Goal: Information Seeking & Learning: Check status

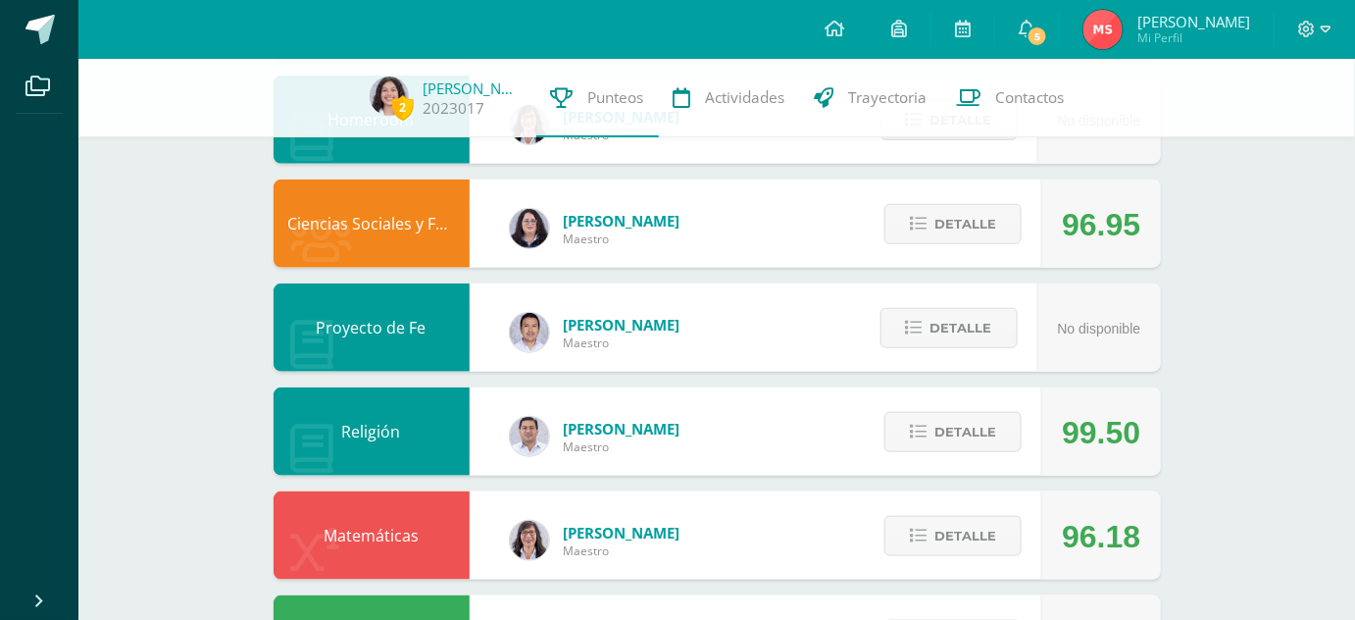
scroll to position [442, 0]
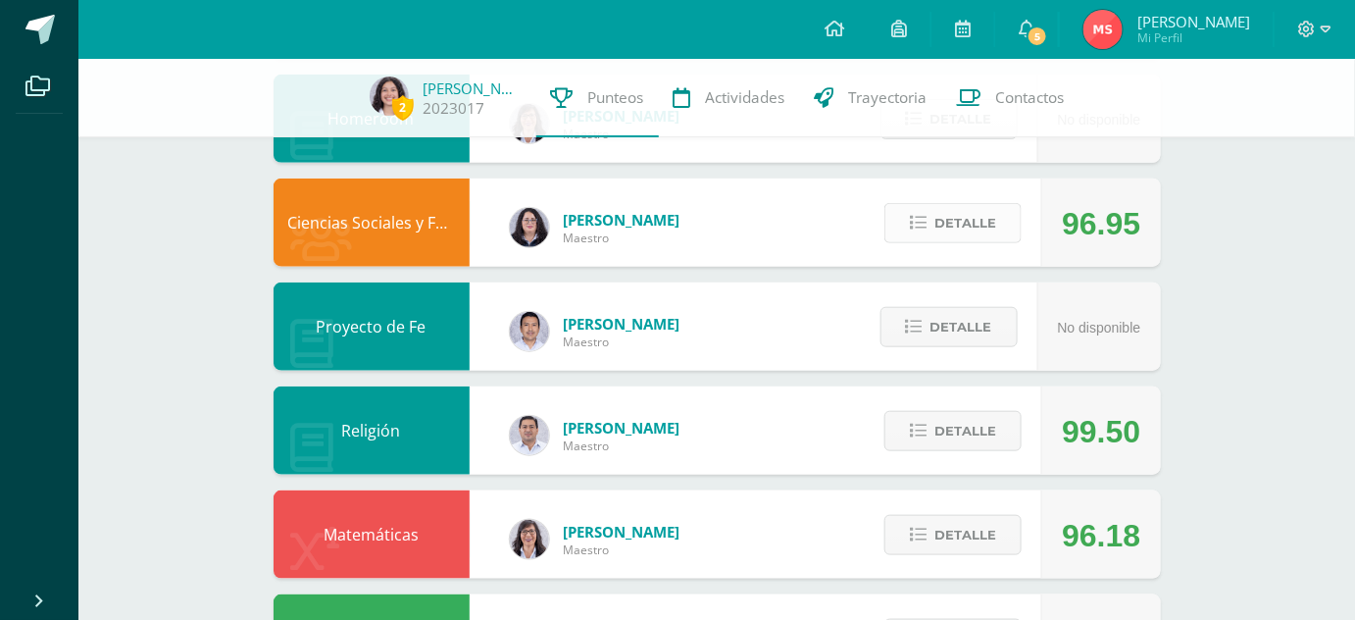
click at [912, 219] on button "Detalle" at bounding box center [952, 223] width 137 height 40
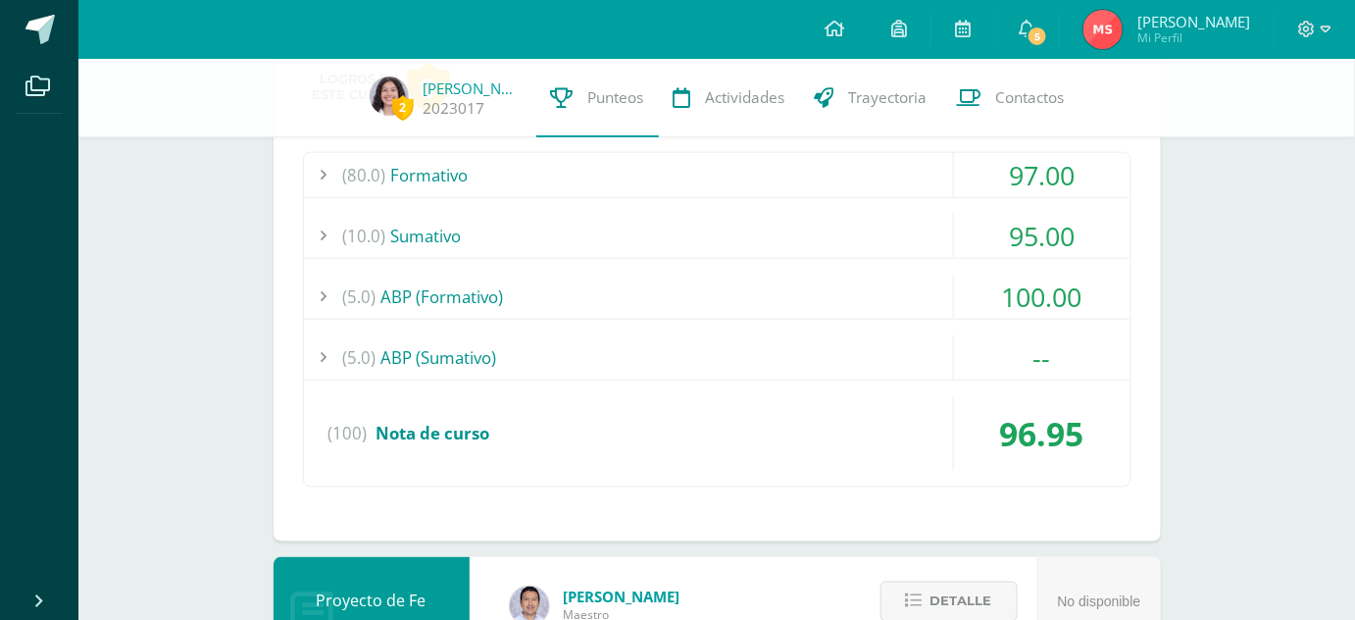
scroll to position [667, 0]
click at [816, 228] on div "(10.0) [GEOGRAPHIC_DATA]" at bounding box center [717, 236] width 826 height 44
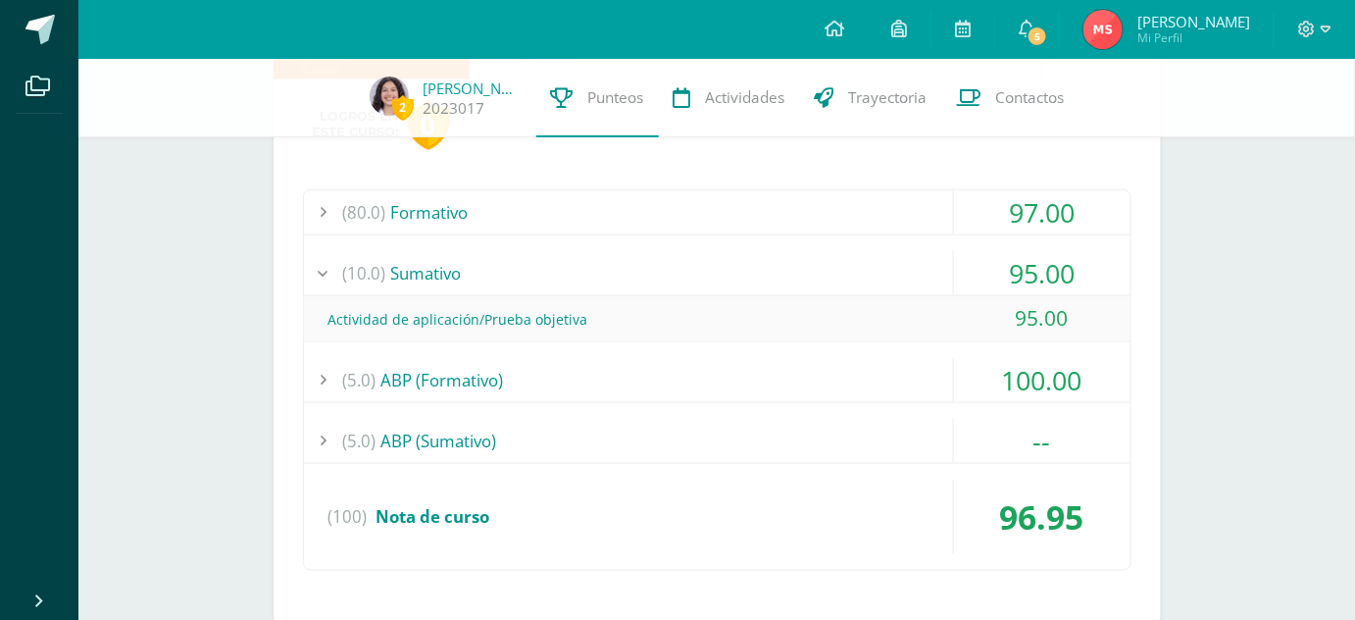
scroll to position [627, 0]
click at [734, 219] on div "(80.0) Formativo" at bounding box center [717, 214] width 826 height 44
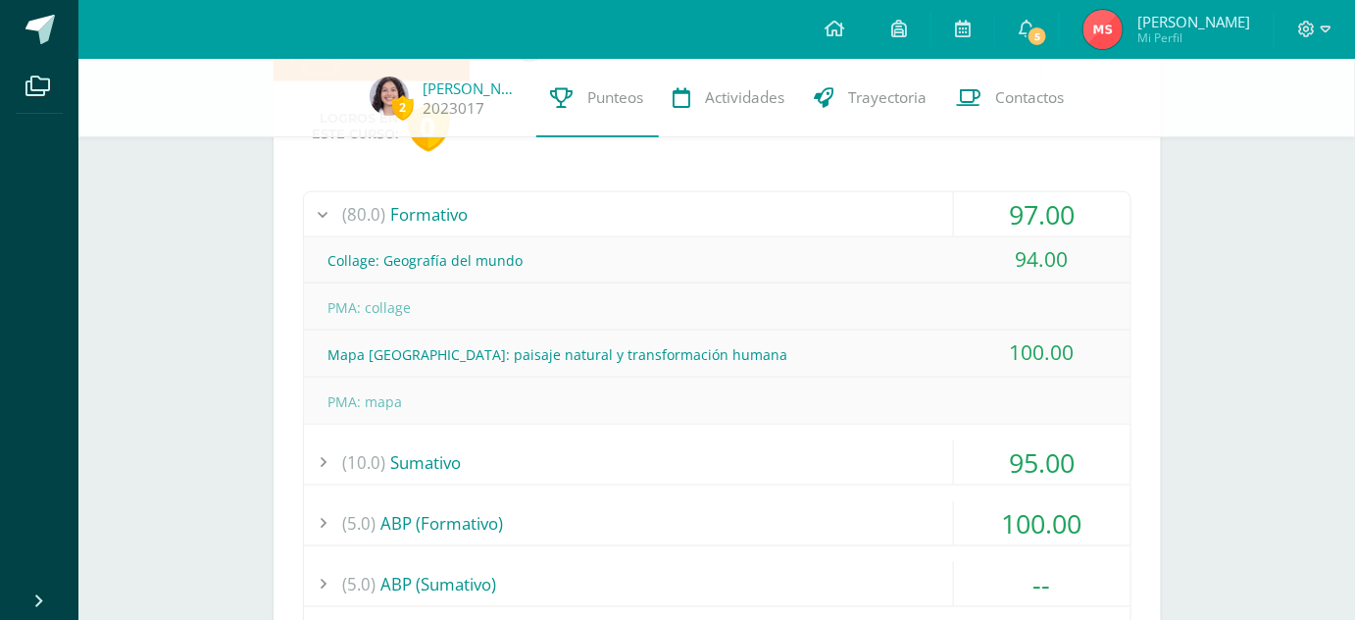
click at [733, 216] on div "(80.0) Formativo" at bounding box center [717, 214] width 826 height 44
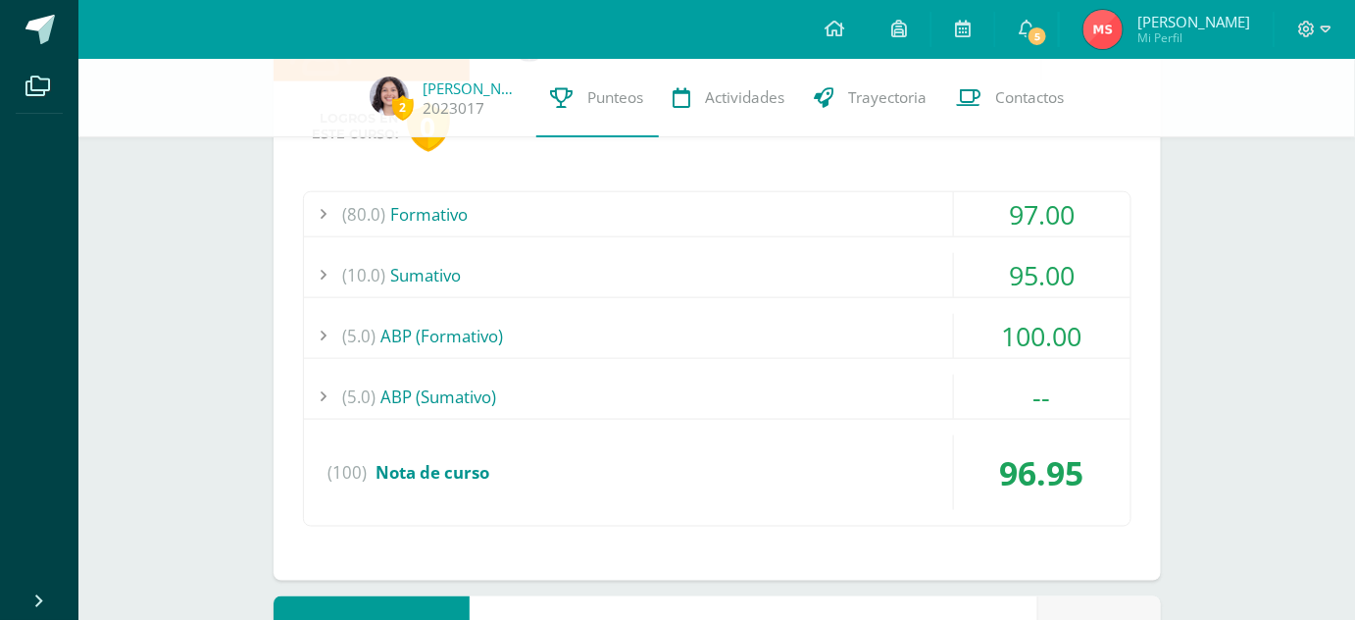
click at [719, 319] on div "(5.0) ABP (Formativo)" at bounding box center [717, 336] width 826 height 44
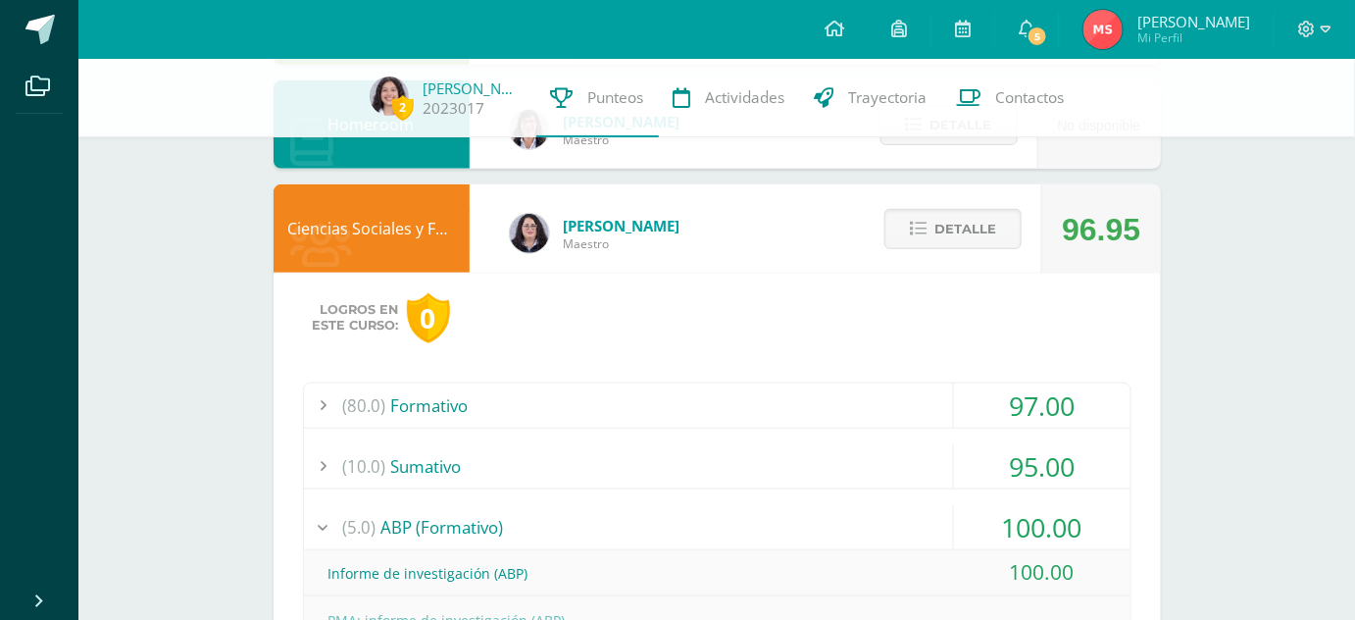
scroll to position [433, 0]
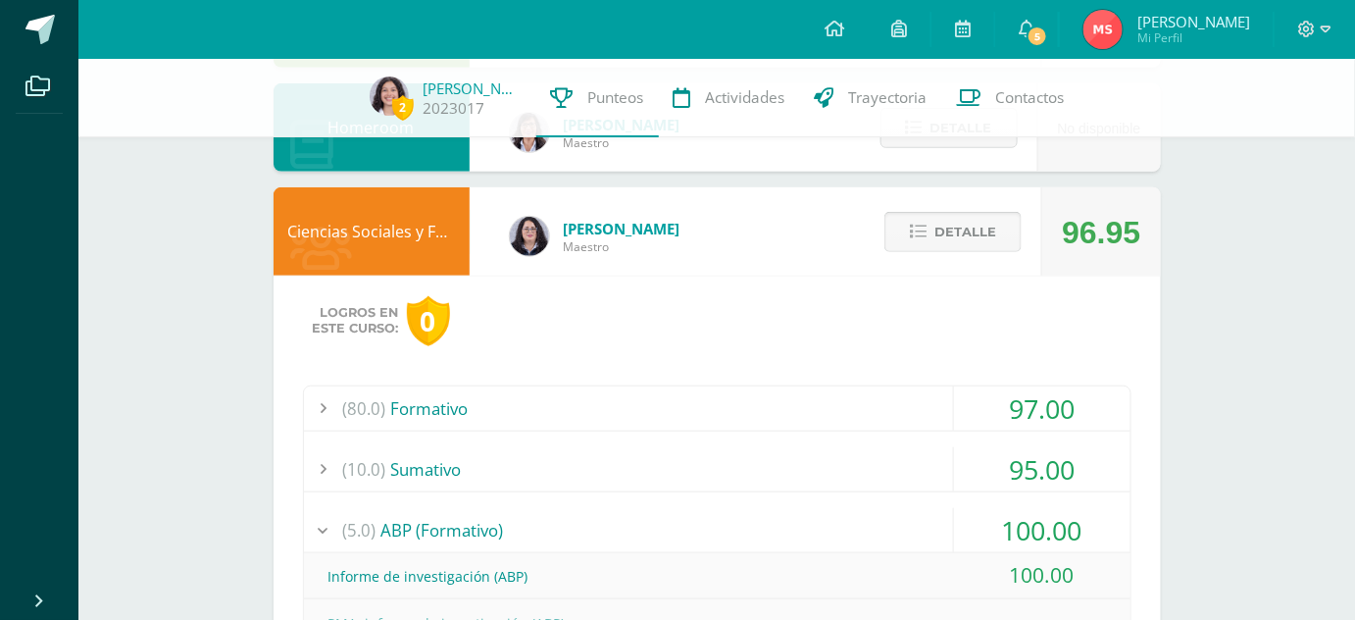
click at [966, 216] on span "Detalle" at bounding box center [965, 232] width 62 height 36
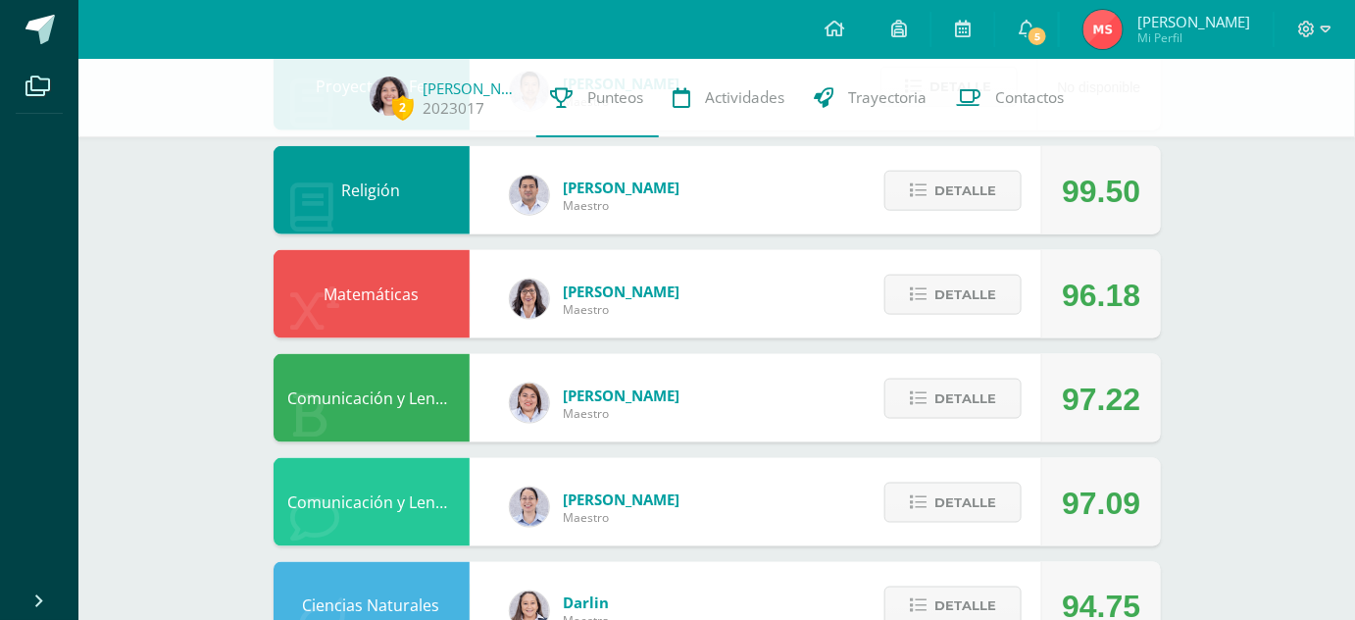
scroll to position [684, 0]
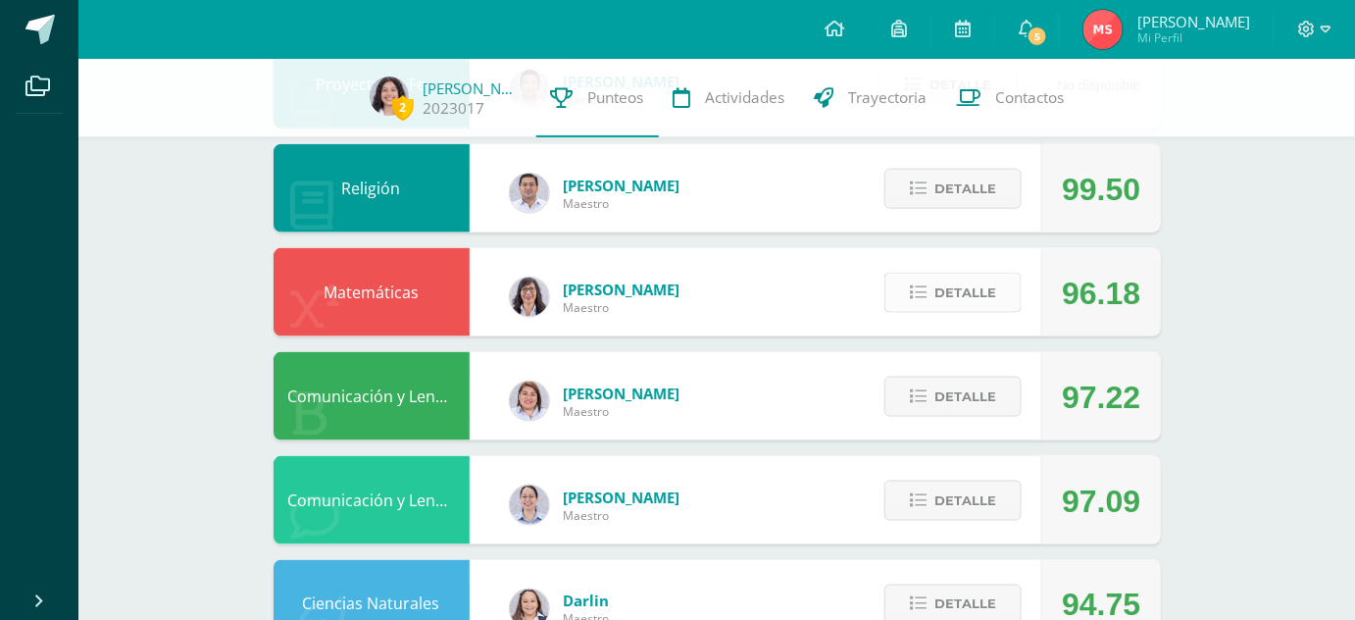
click at [936, 311] on button "Detalle" at bounding box center [952, 293] width 137 height 40
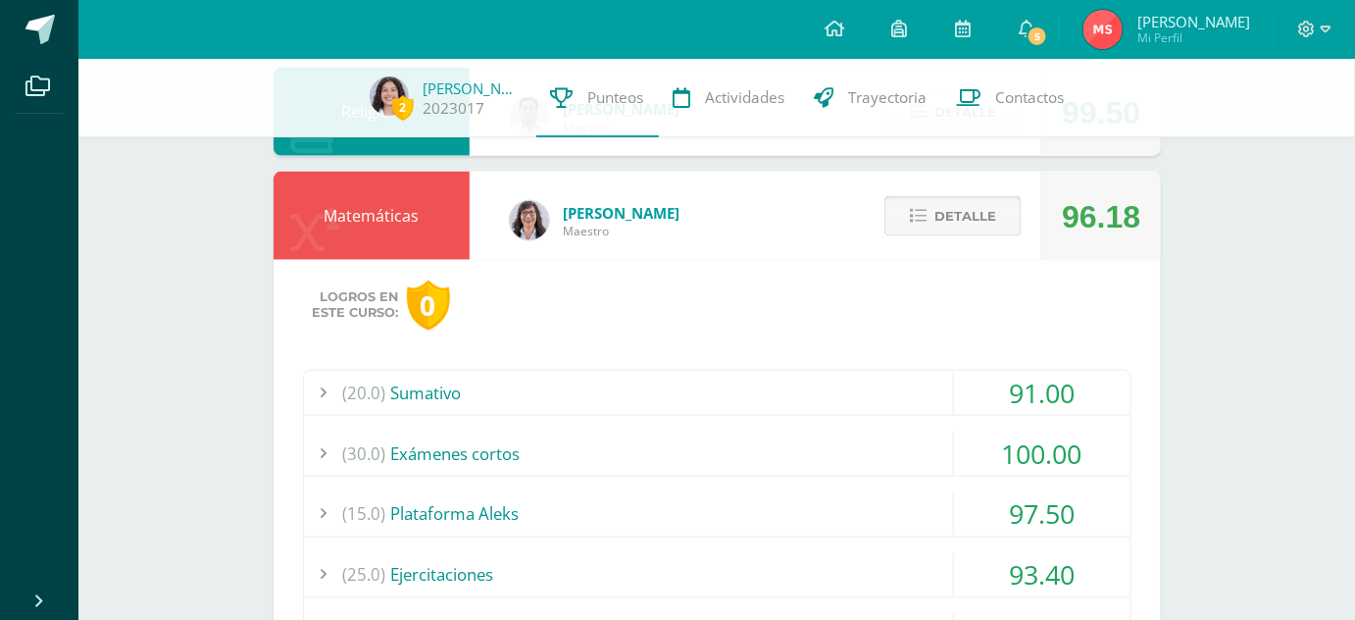
scroll to position [665, 0]
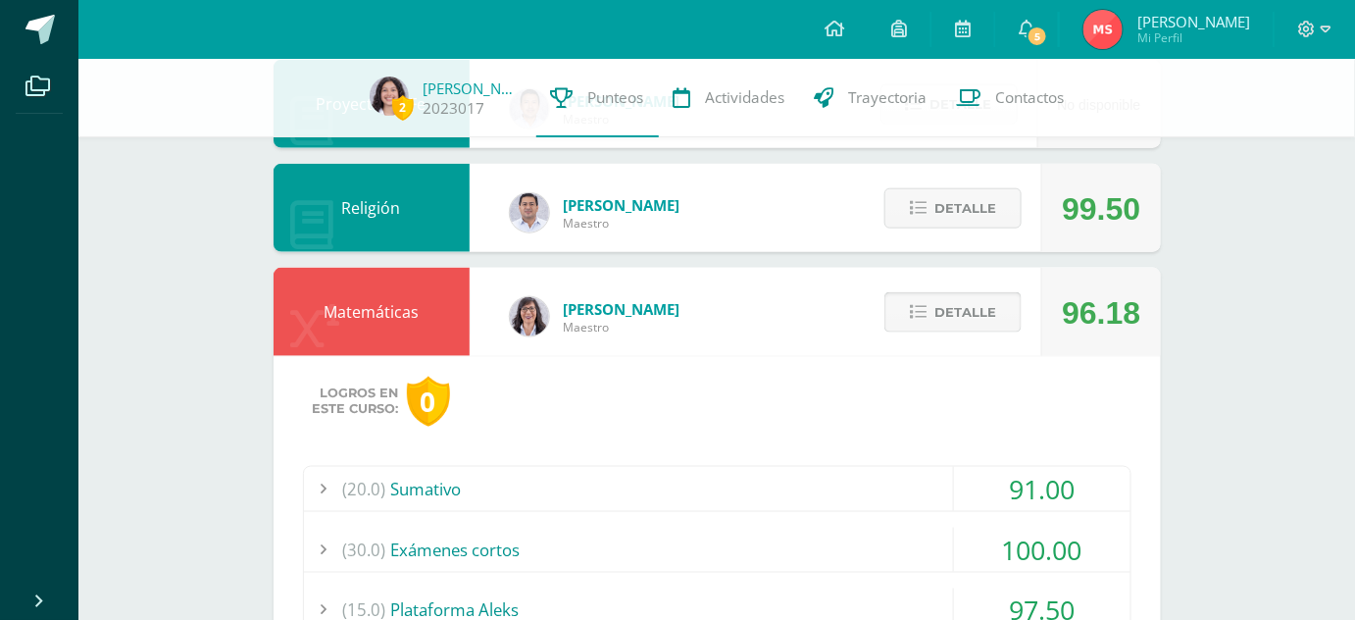
click at [918, 305] on icon at bounding box center [918, 312] width 17 height 17
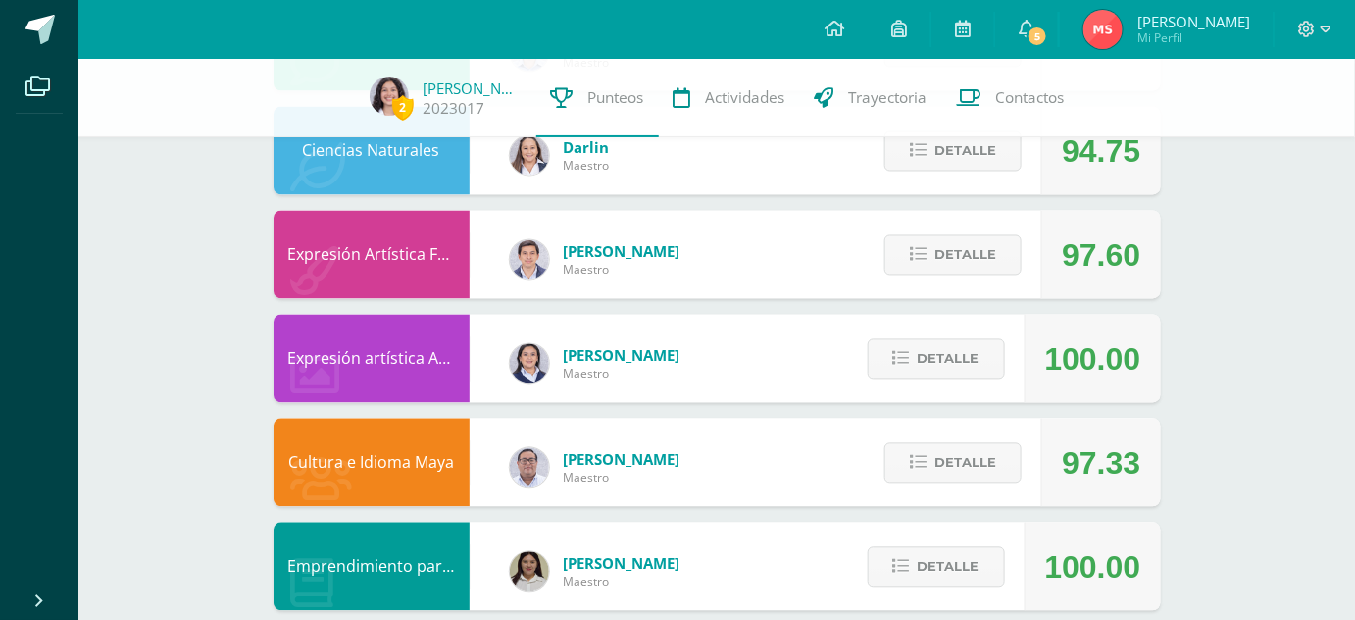
scroll to position [1139, 0]
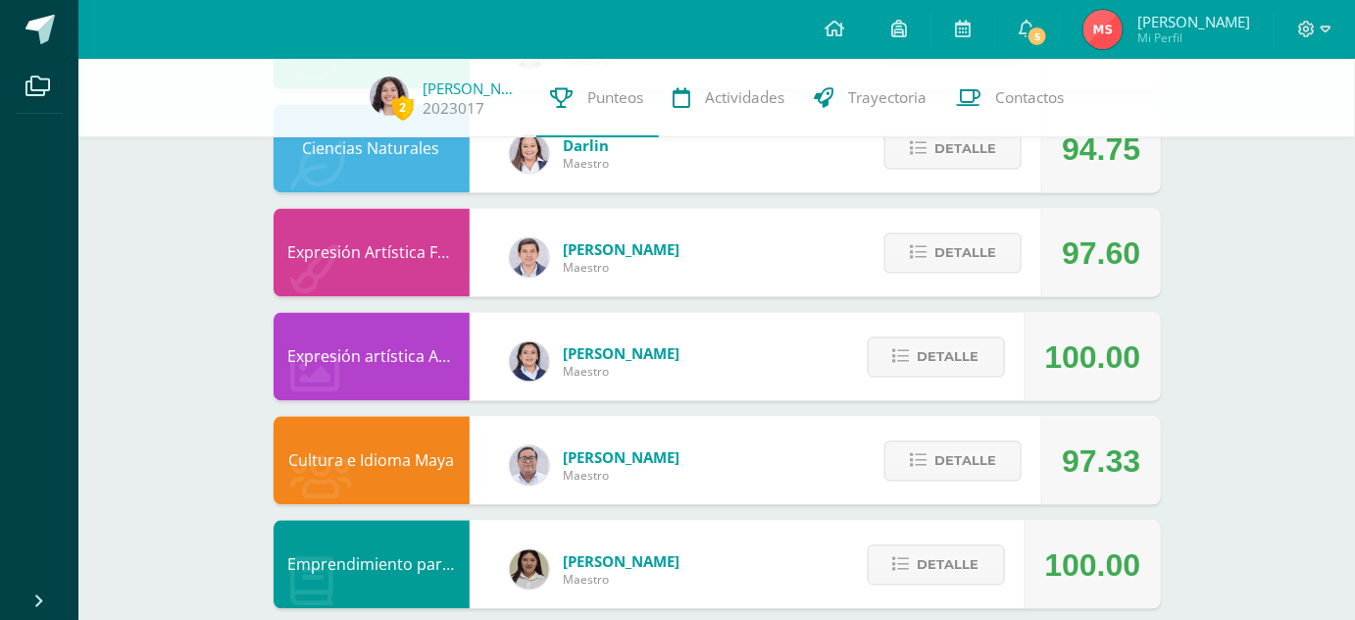
click at [965, 169] on div "Detalle" at bounding box center [948, 149] width 186 height 88
click at [961, 168] on button "Detalle" at bounding box center [952, 149] width 137 height 40
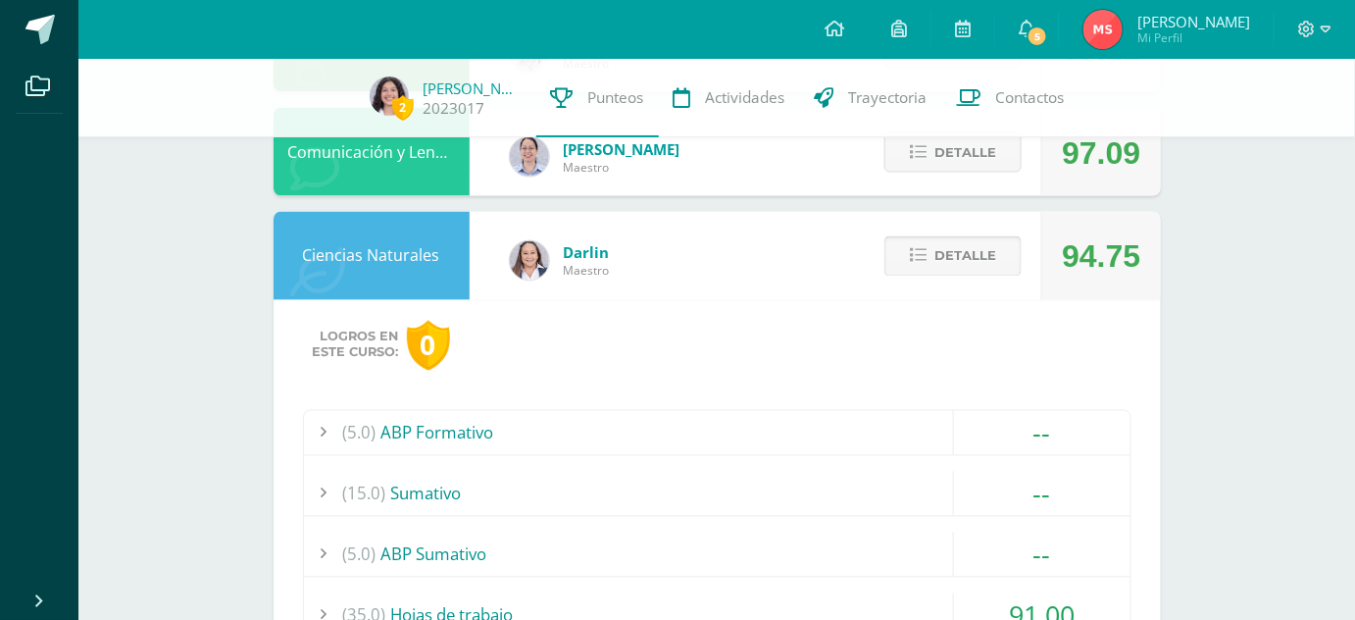
click at [940, 275] on span "Detalle" at bounding box center [965, 256] width 62 height 36
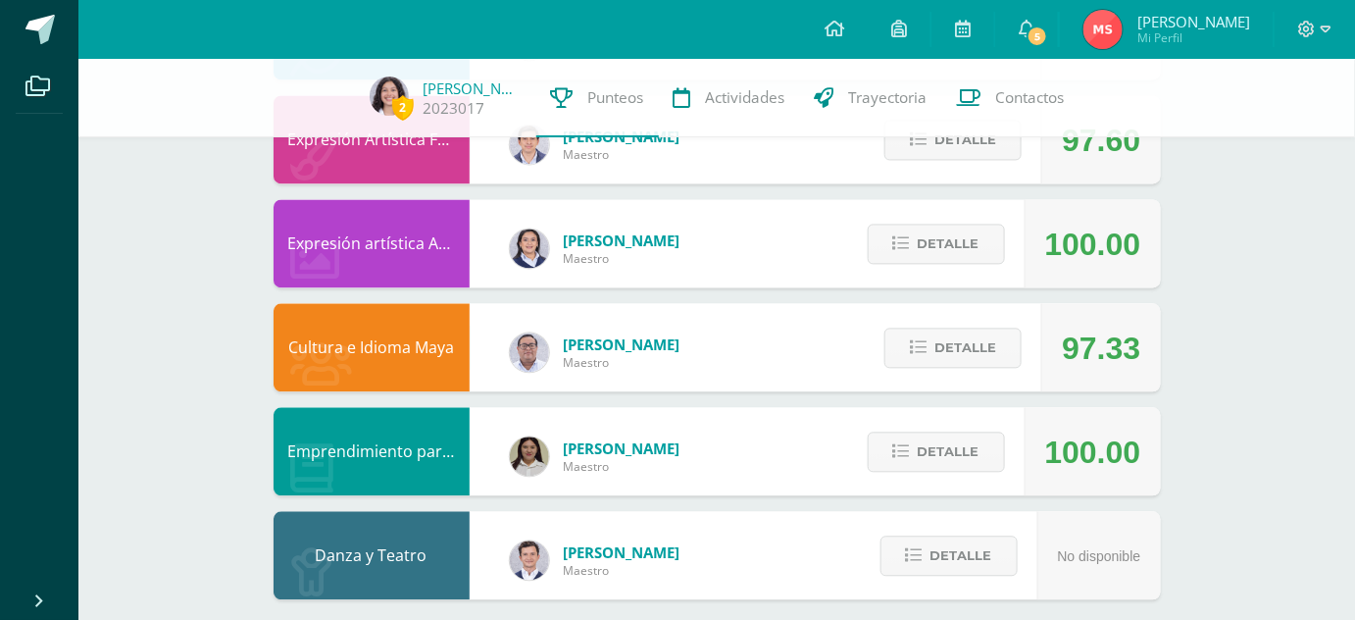
scroll to position [1272, 0]
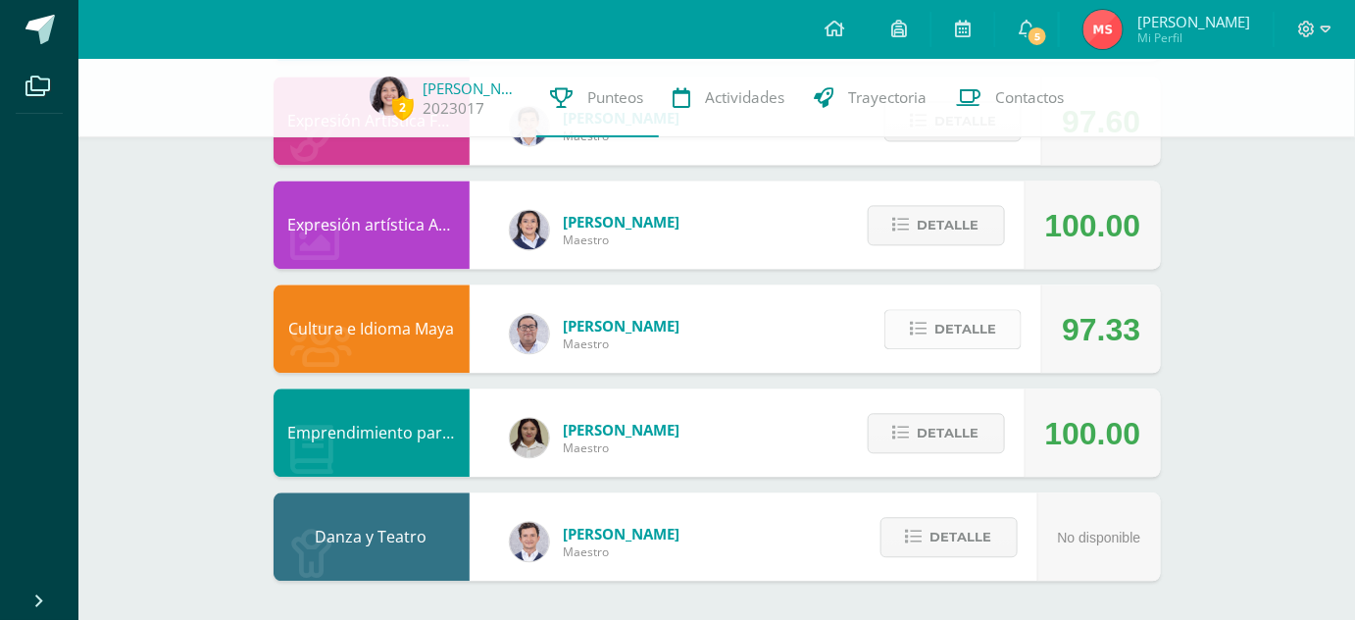
click at [980, 327] on span "Detalle" at bounding box center [965, 329] width 62 height 36
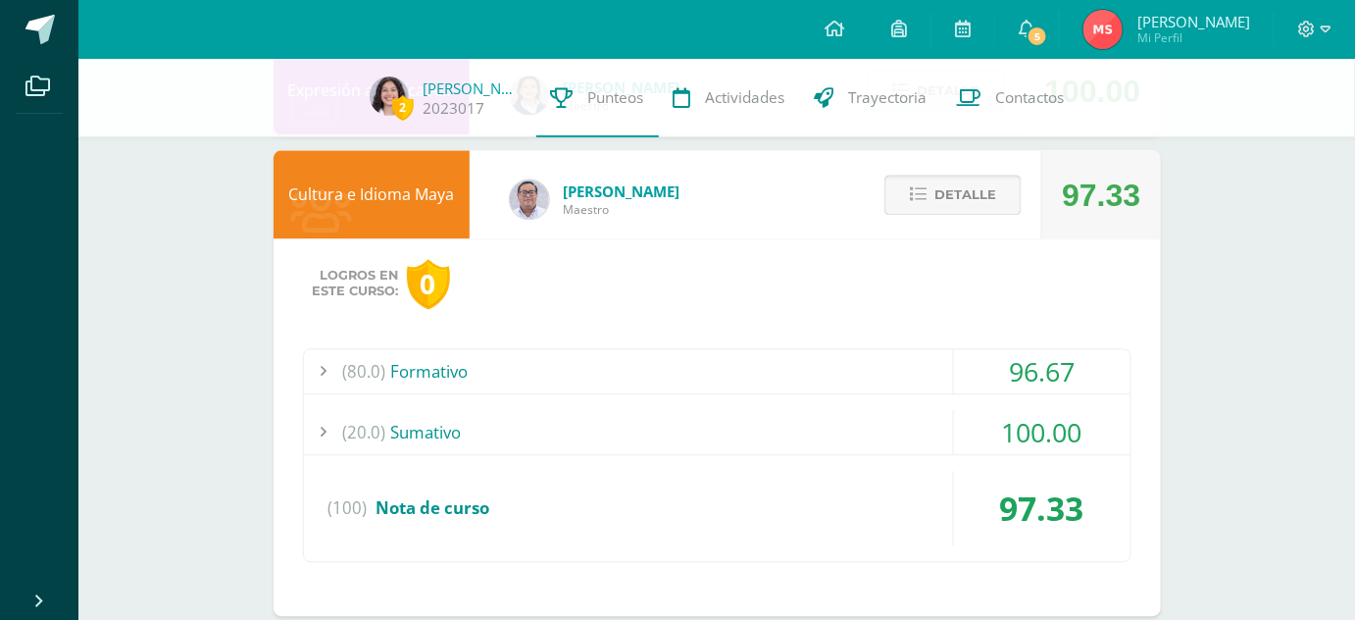
scroll to position [1417, 0]
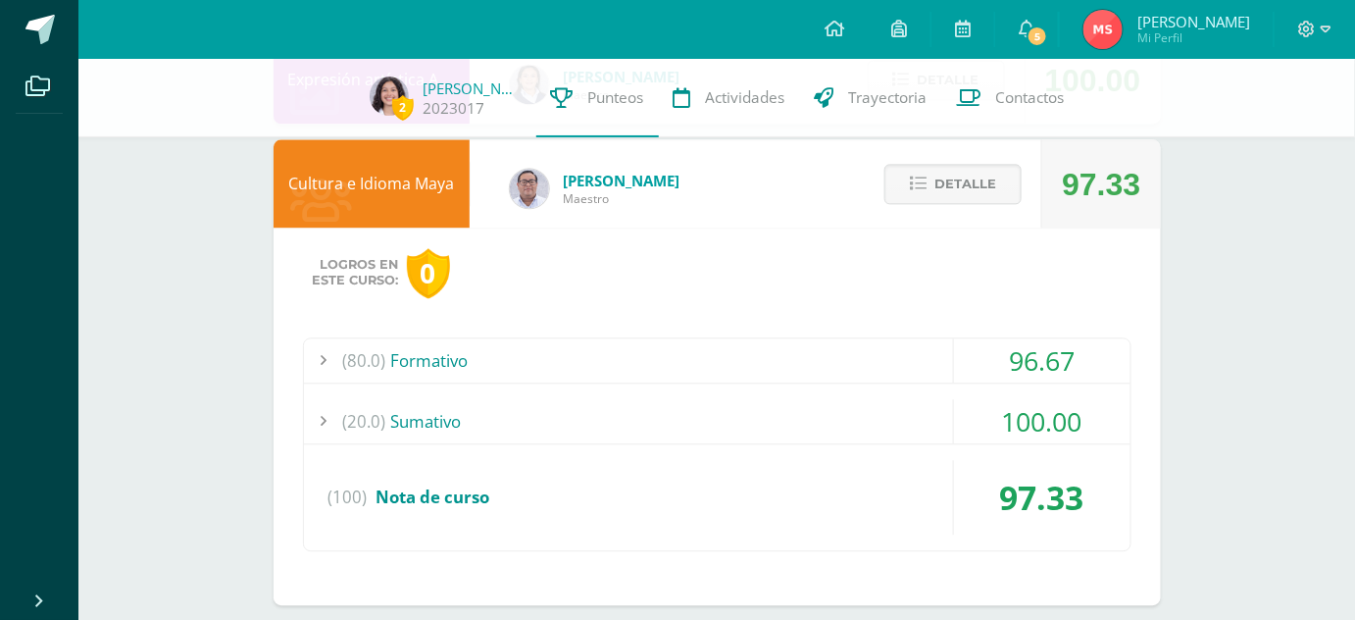
click at [912, 367] on div "(80.0) Formativo" at bounding box center [717, 360] width 826 height 44
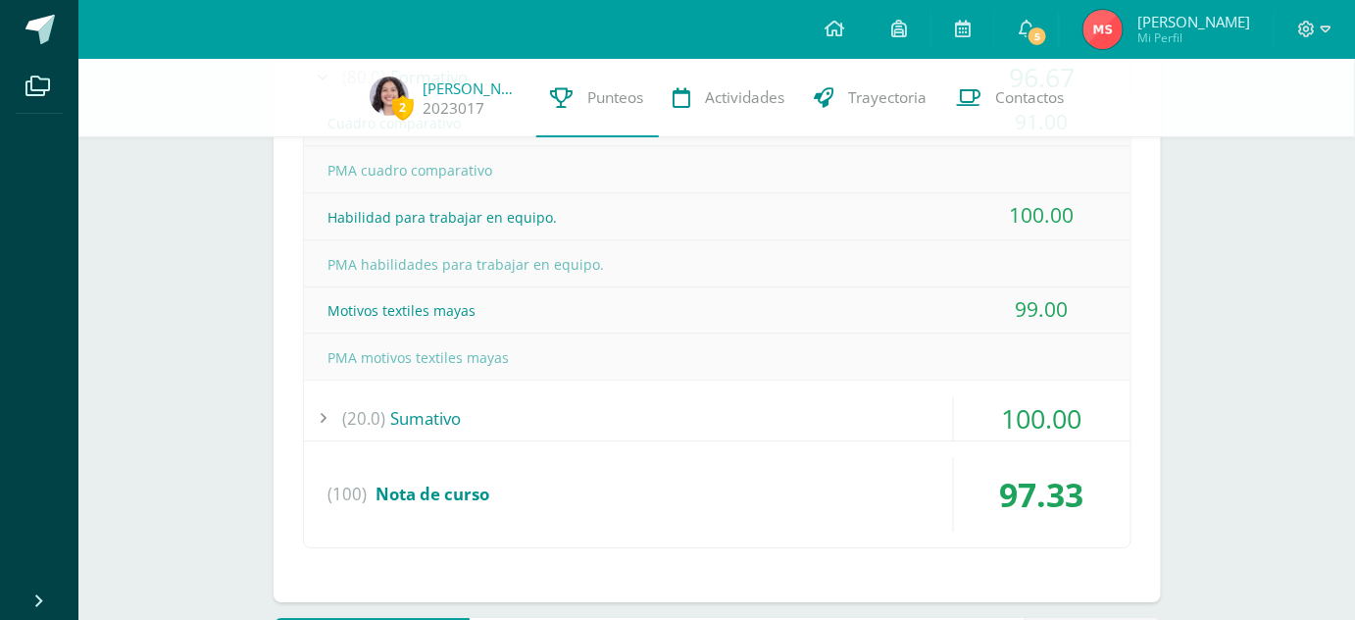
scroll to position [1707, 0]
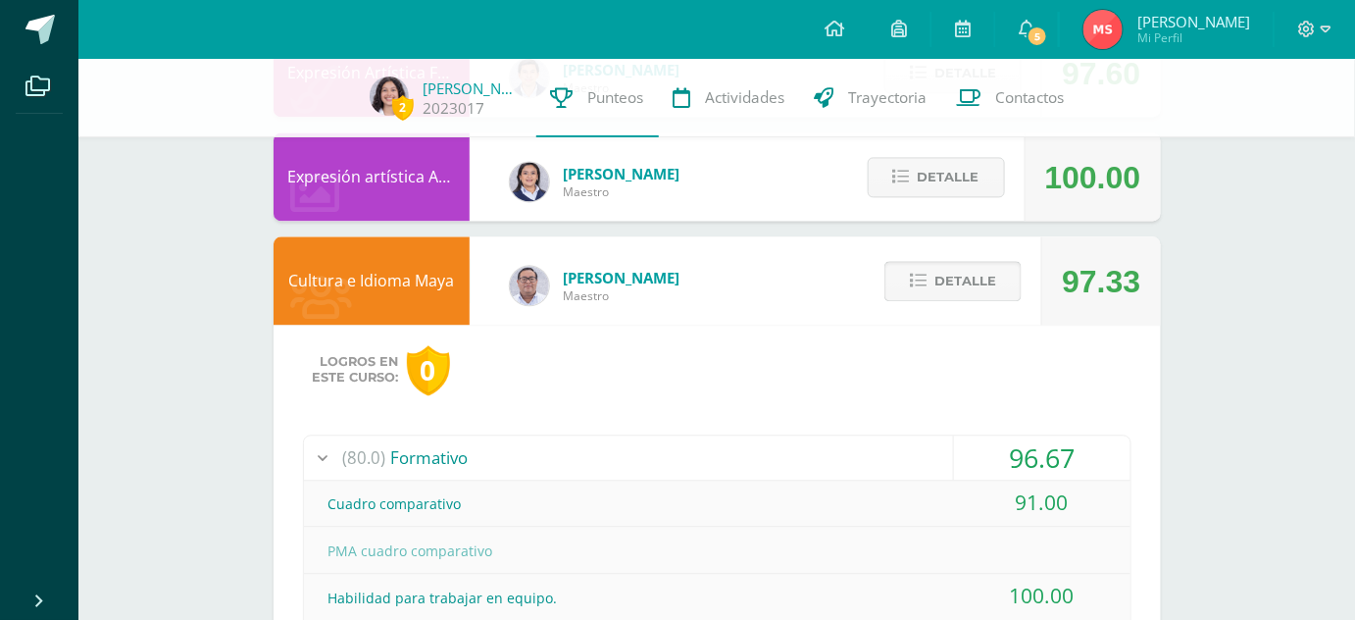
click at [951, 281] on span "Detalle" at bounding box center [965, 281] width 62 height 36
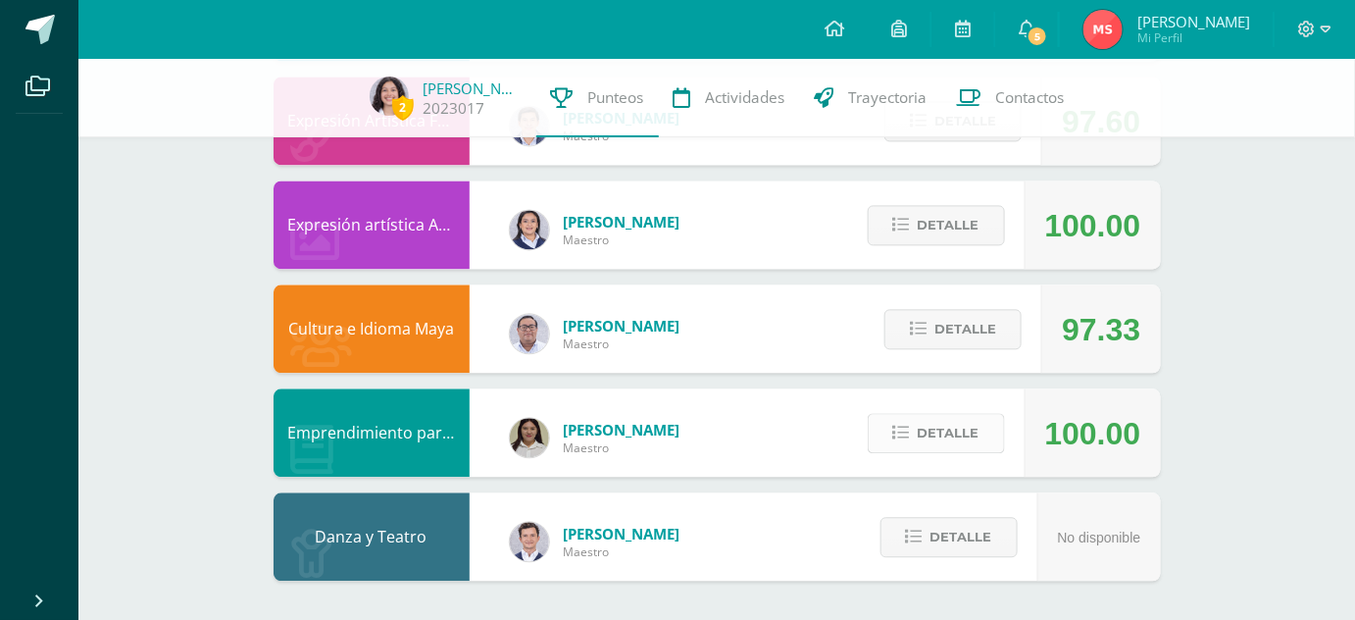
click at [923, 437] on span "Detalle" at bounding box center [949, 433] width 62 height 36
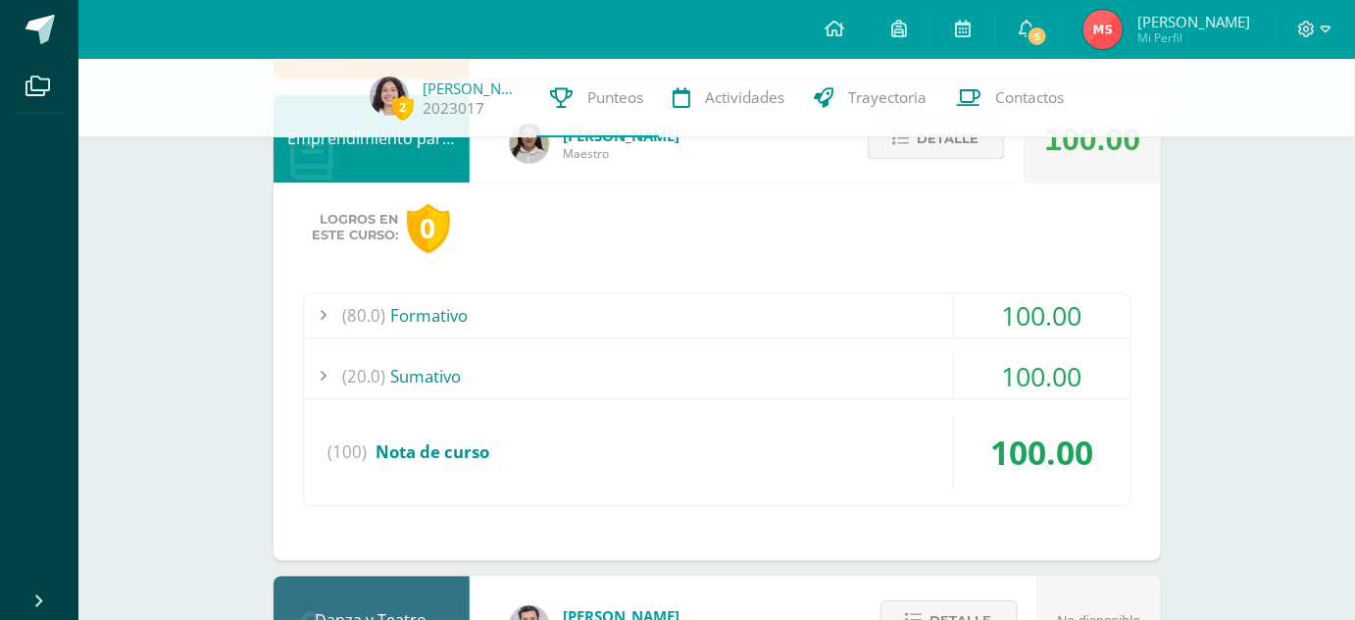
scroll to position [1569, 0]
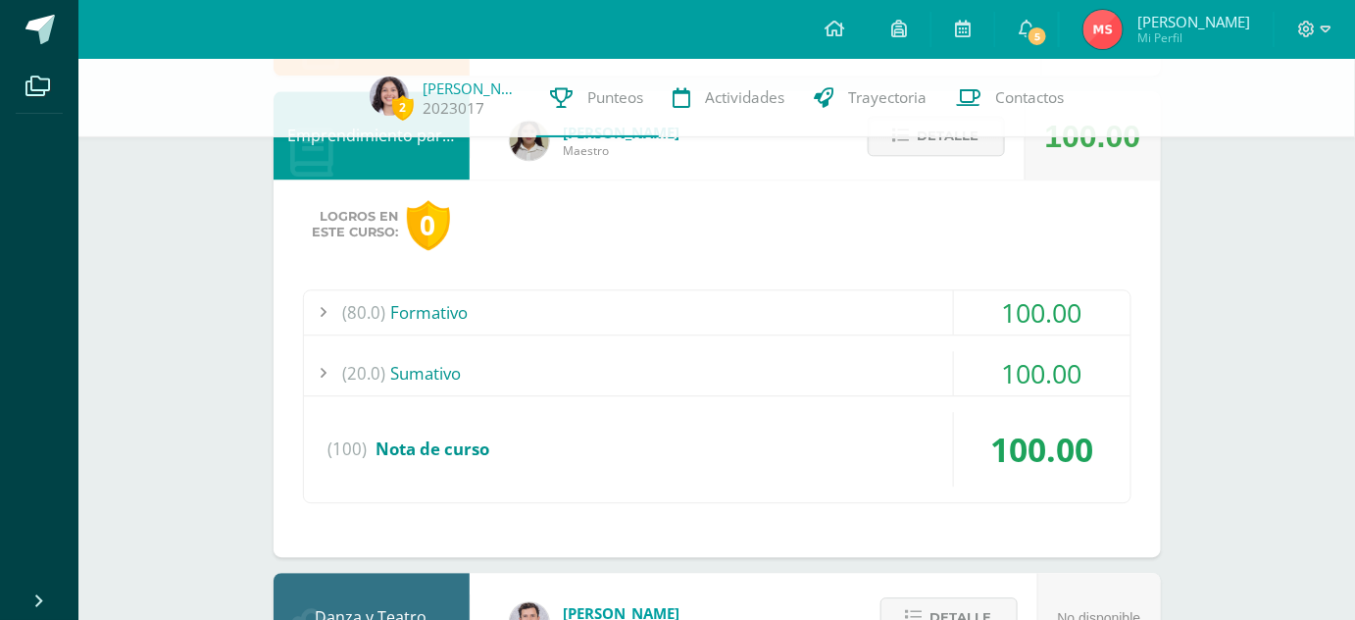
click at [828, 382] on div "(20.0) [GEOGRAPHIC_DATA]" at bounding box center [717, 373] width 826 height 44
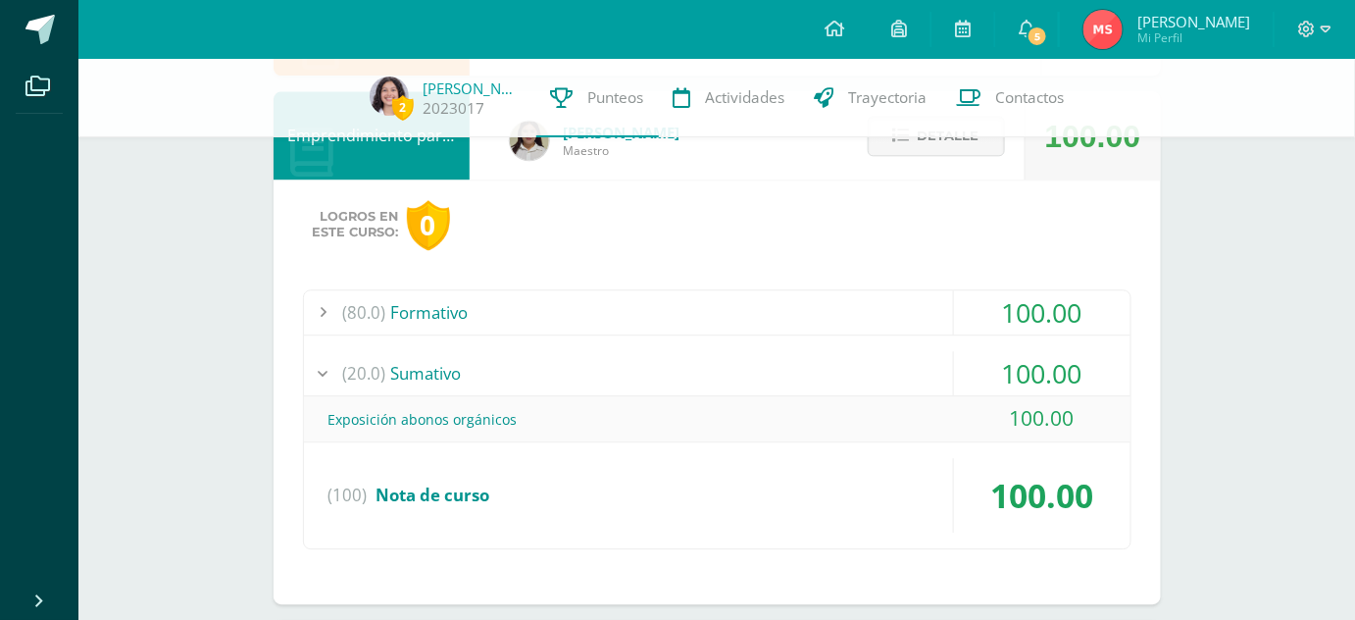
click at [816, 375] on div "(20.0) [GEOGRAPHIC_DATA]" at bounding box center [717, 373] width 826 height 44
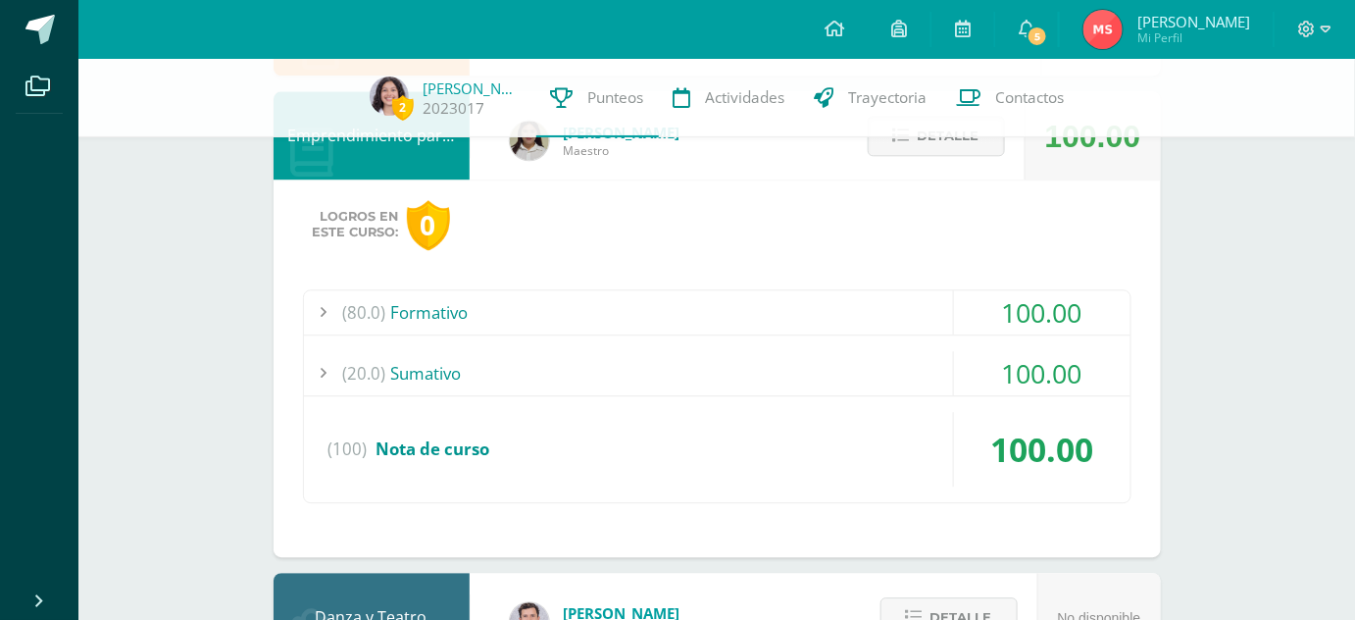
click at [761, 308] on div "(80.0) Formativo" at bounding box center [717, 312] width 826 height 44
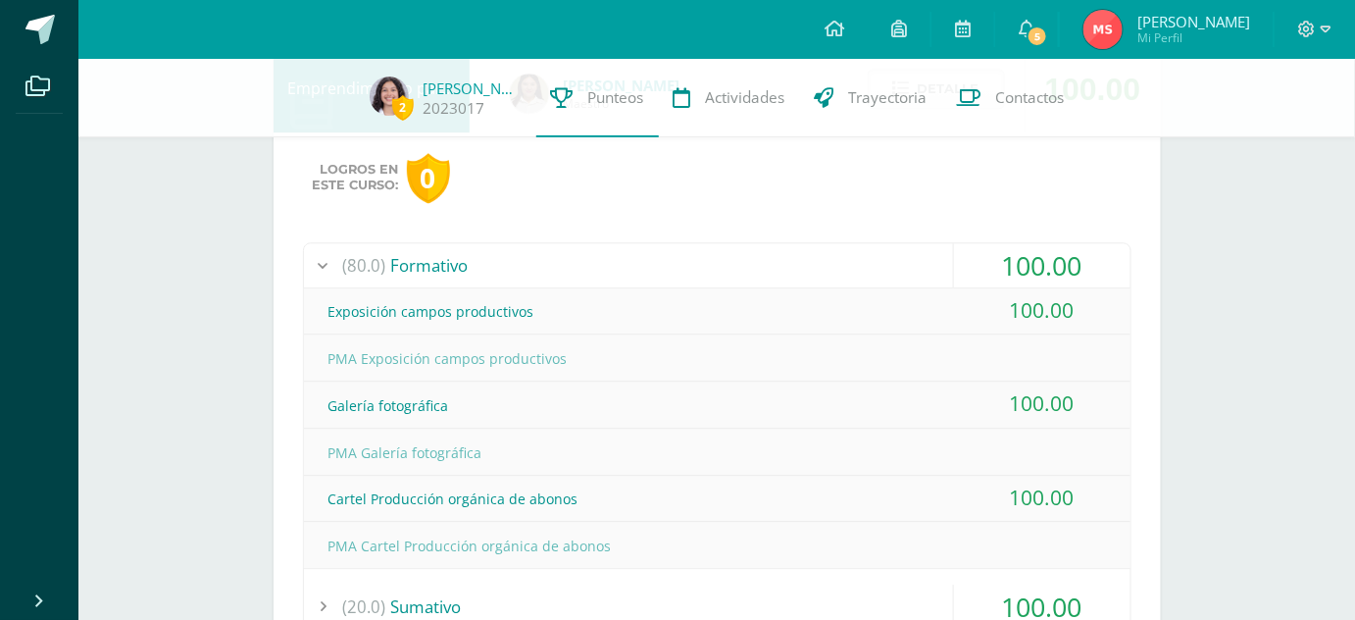
scroll to position [1571, 0]
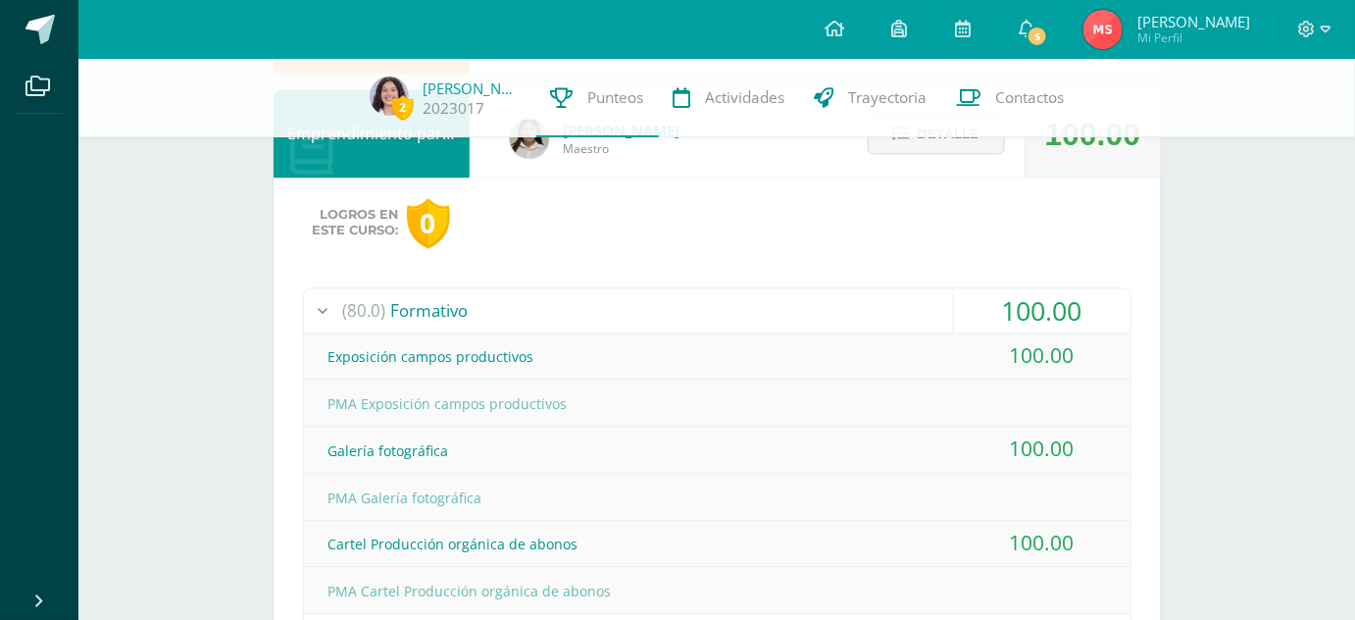
click at [755, 305] on div "(80.0) Formativo" at bounding box center [717, 310] width 826 height 44
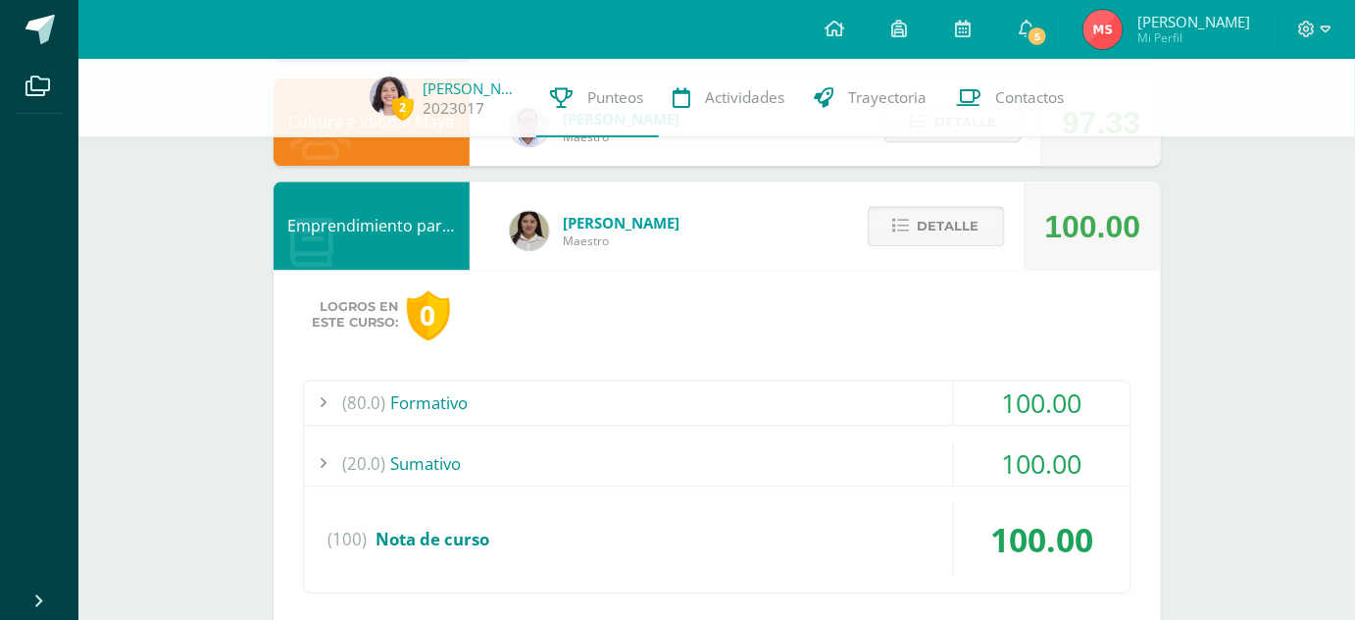
click at [929, 229] on span "Detalle" at bounding box center [949, 226] width 62 height 36
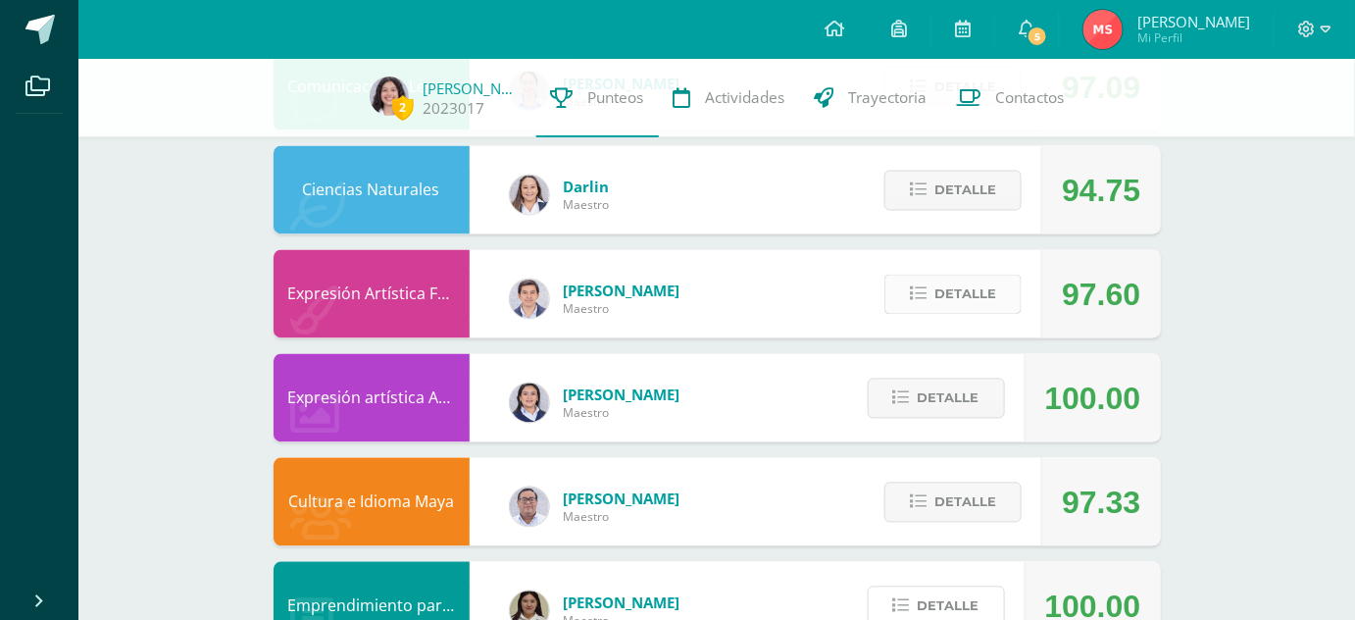
scroll to position [1097, 0]
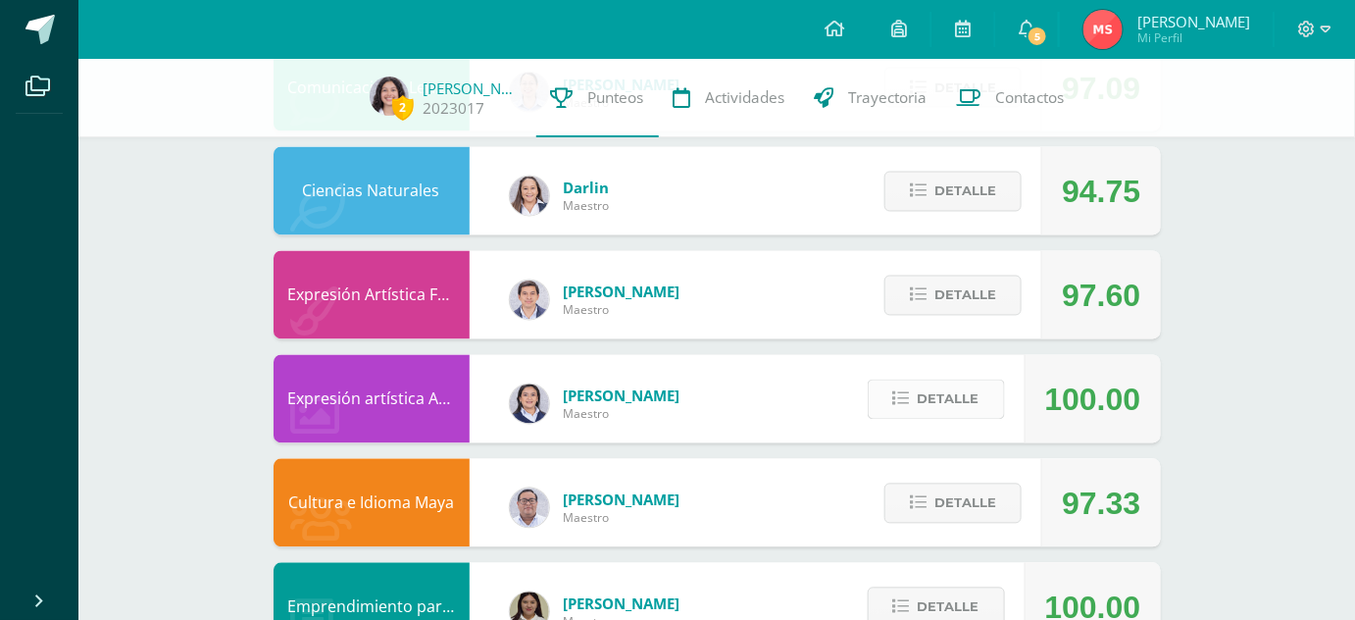
click at [935, 389] on span "Detalle" at bounding box center [949, 399] width 62 height 36
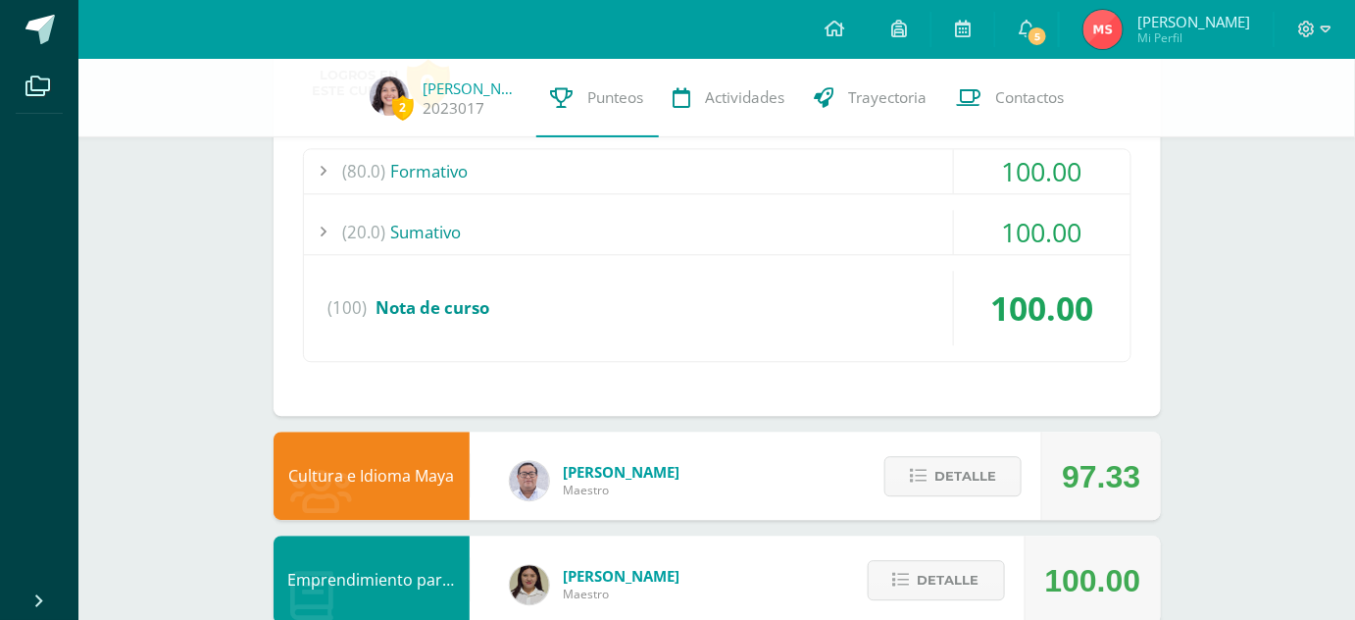
click at [784, 233] on div "(20.0) [GEOGRAPHIC_DATA]" at bounding box center [717, 232] width 826 height 44
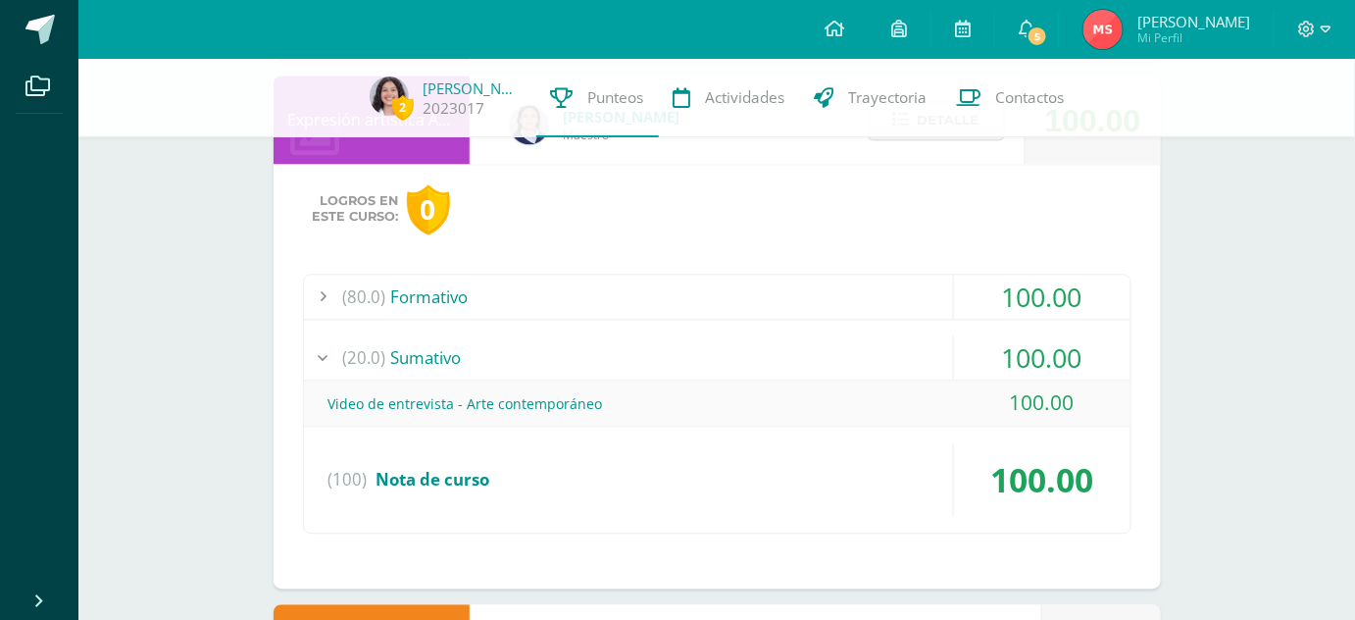
scroll to position [1374, 0]
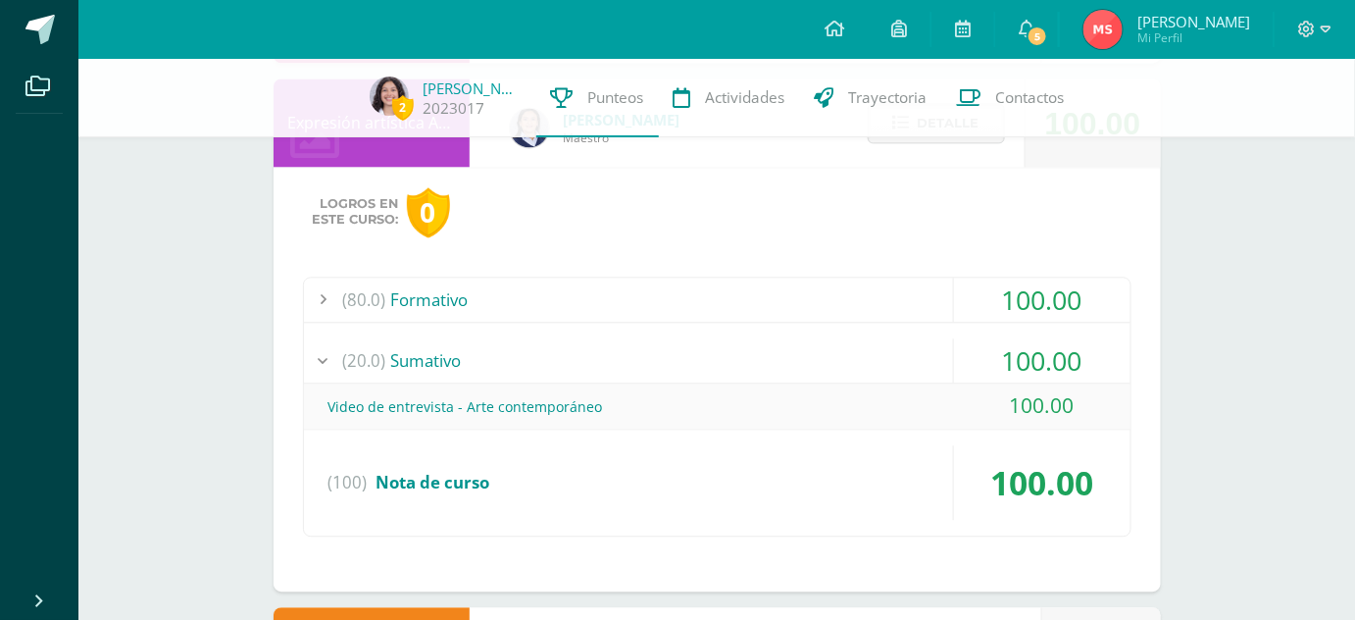
click at [780, 268] on div "Logros en este curso: 0 (80.0) Formativo 100.00 Comic o historieta" at bounding box center [717, 379] width 887 height 425
click at [801, 284] on div "(80.0) Formativo" at bounding box center [717, 299] width 826 height 44
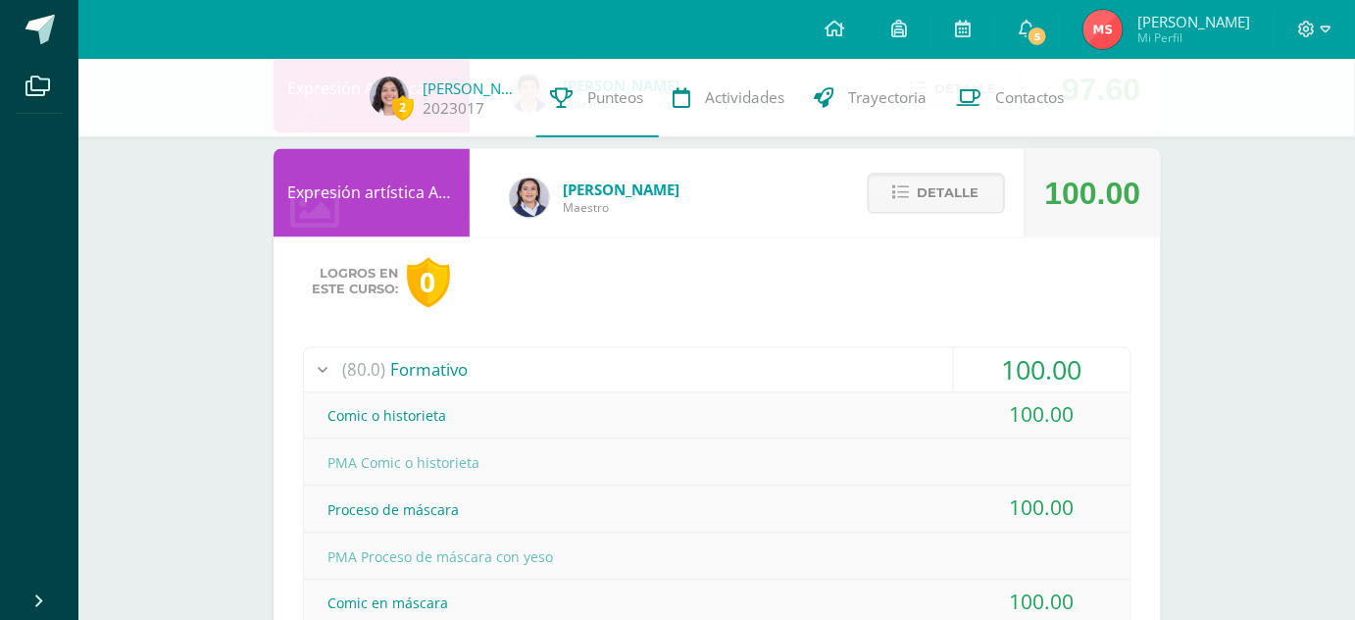
scroll to position [1299, 0]
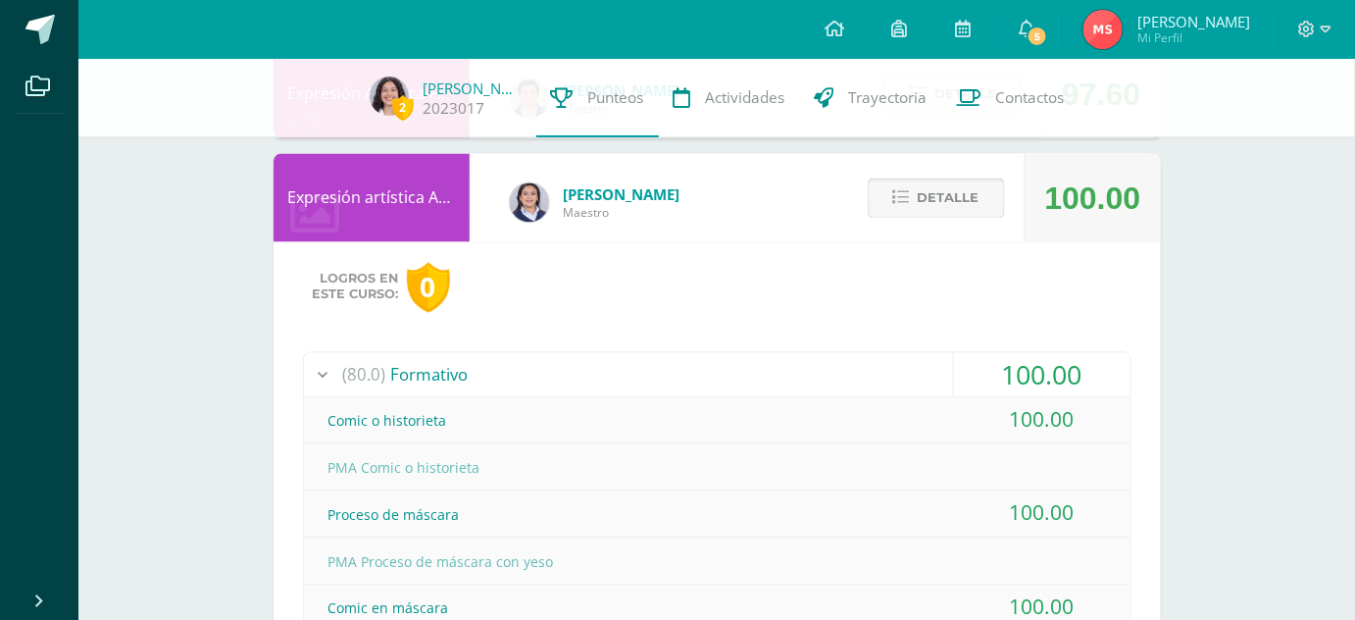
click at [931, 214] on span "Detalle" at bounding box center [949, 197] width 62 height 36
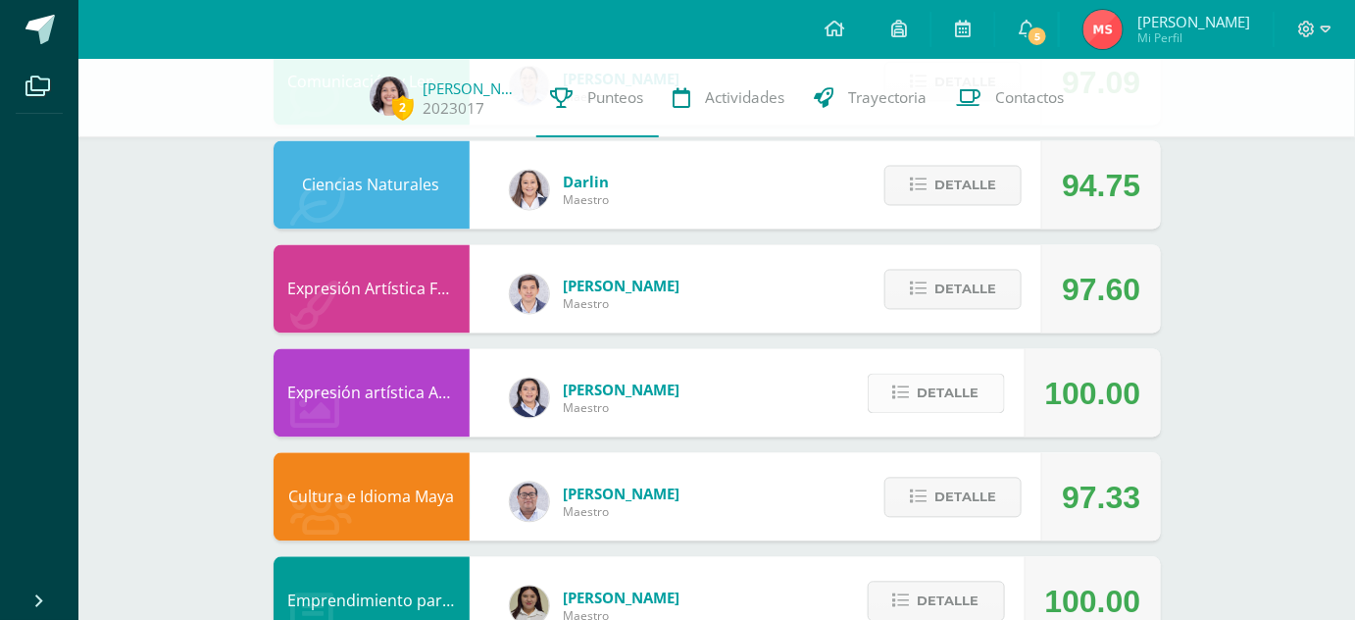
scroll to position [1099, 0]
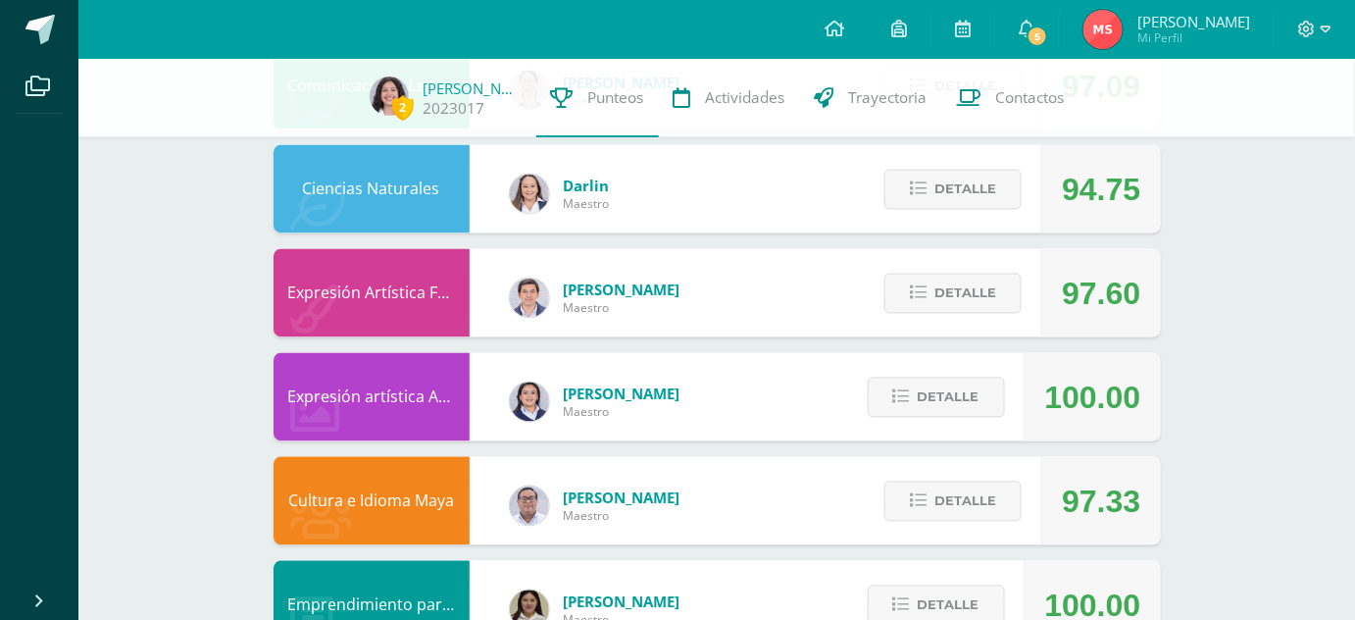
click at [930, 318] on div "Detalle" at bounding box center [948, 293] width 186 height 88
click at [924, 302] on icon at bounding box center [918, 293] width 17 height 17
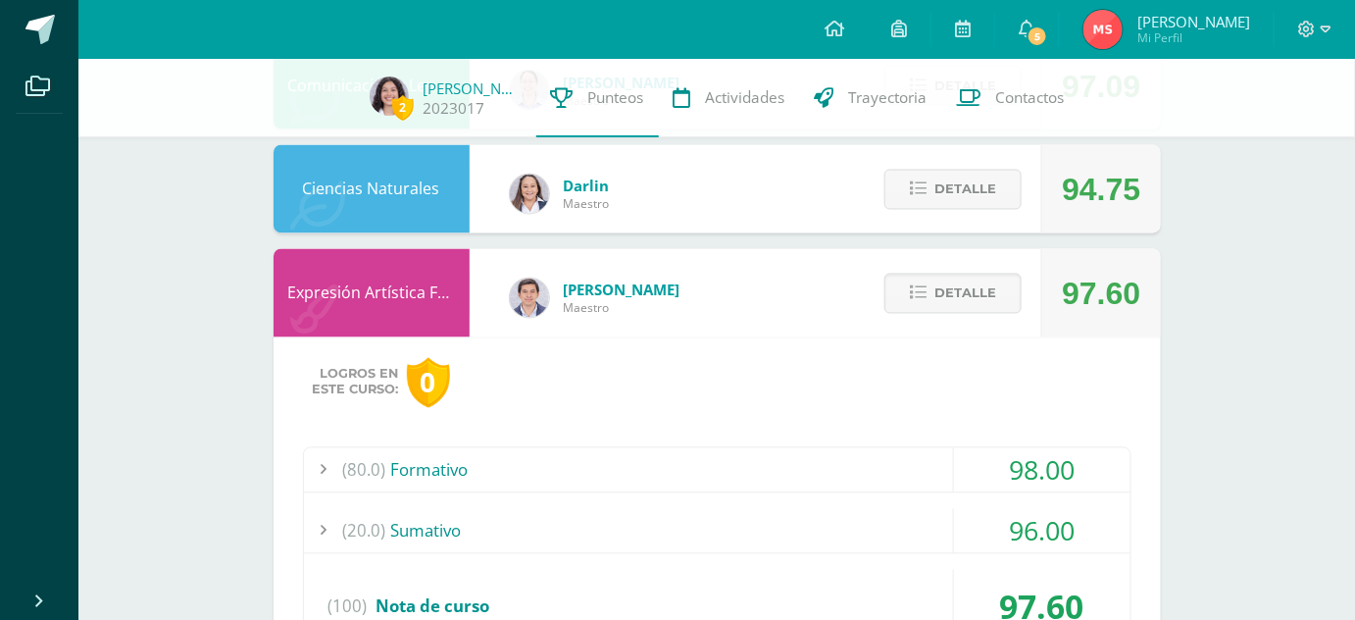
scroll to position [1346, 0]
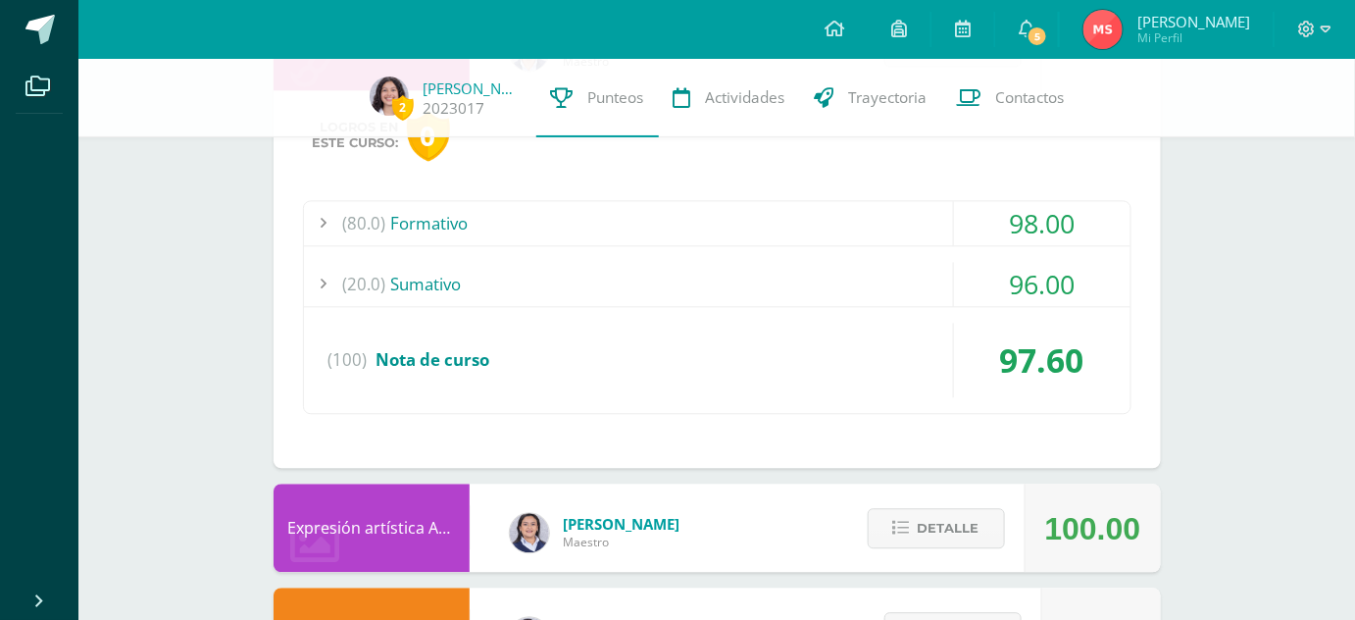
click at [861, 257] on div "(80.0) Formativo 98.00 cultura 100.00" at bounding box center [717, 307] width 828 height 214
click at [838, 223] on div "(80.0) Formativo" at bounding box center [717, 223] width 826 height 44
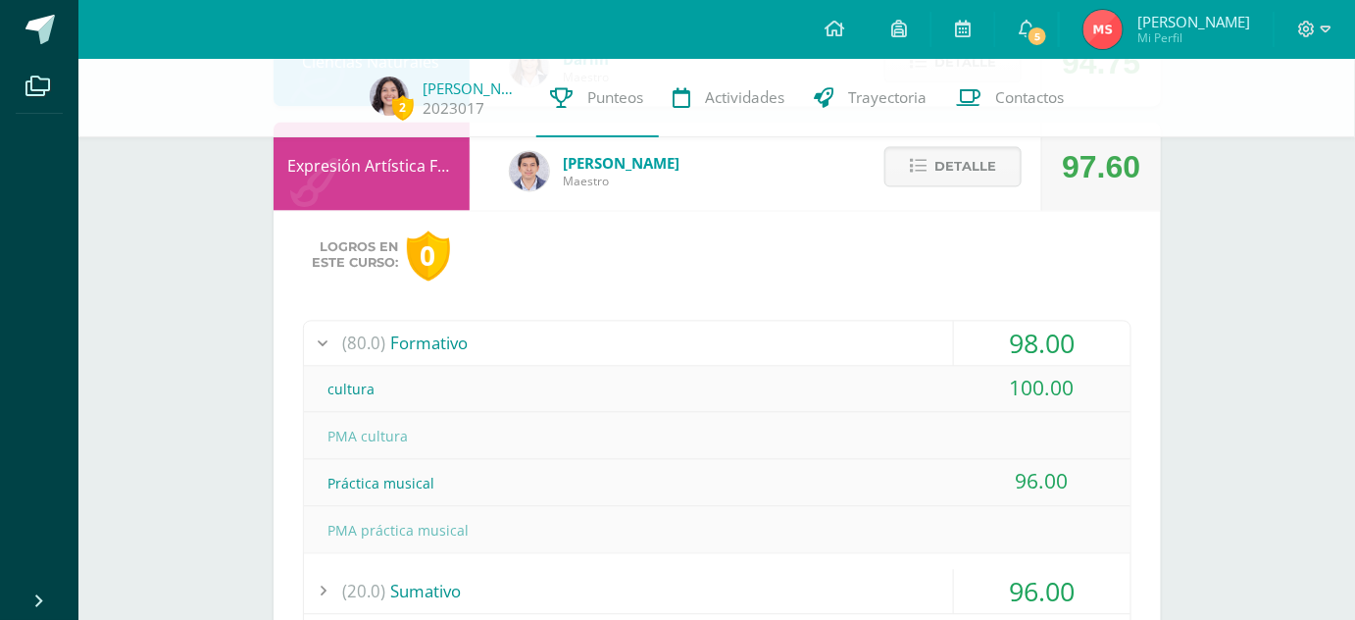
scroll to position [1224, 0]
click at [853, 328] on div "(80.0) Formativo" at bounding box center [717, 345] width 826 height 44
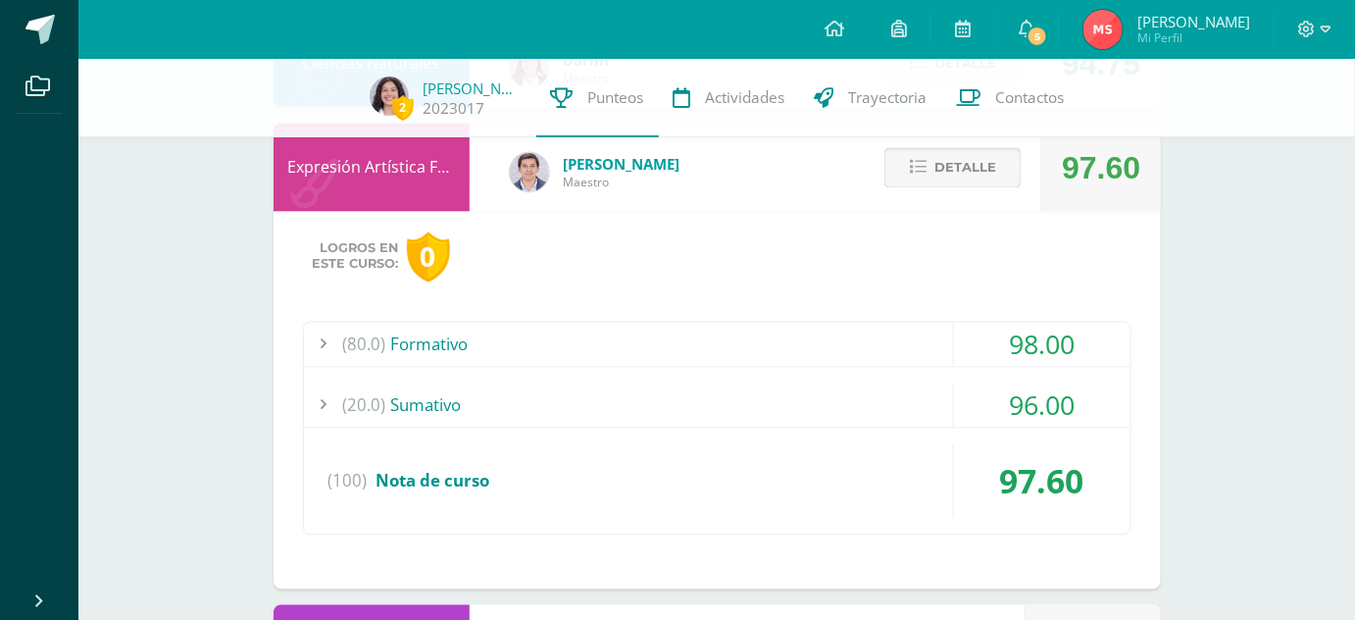
click at [937, 174] on span "Detalle" at bounding box center [965, 168] width 62 height 36
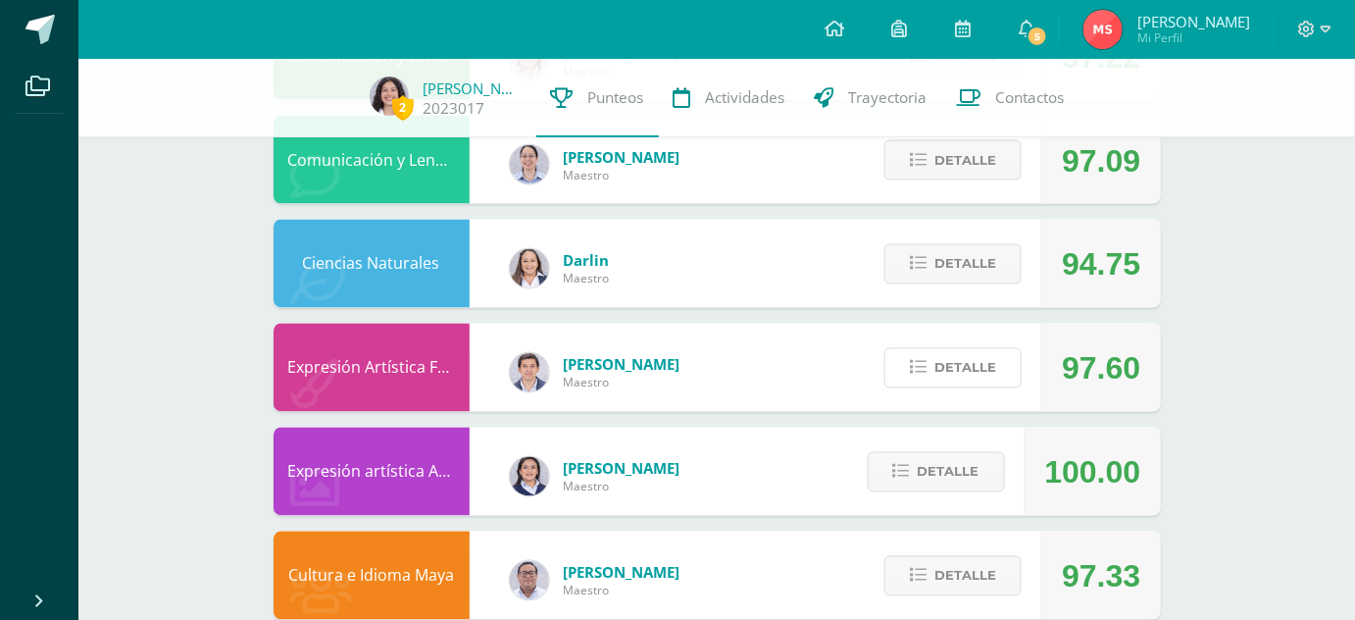
scroll to position [1017, 0]
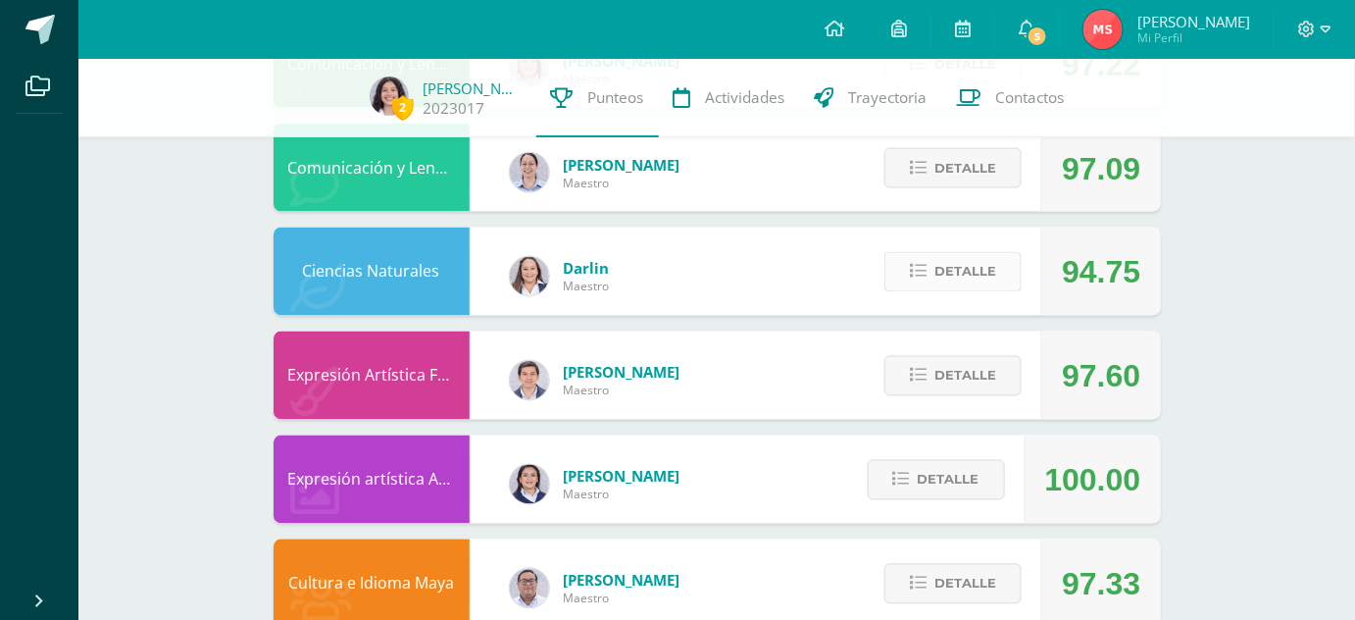
click at [926, 276] on icon at bounding box center [918, 272] width 17 height 17
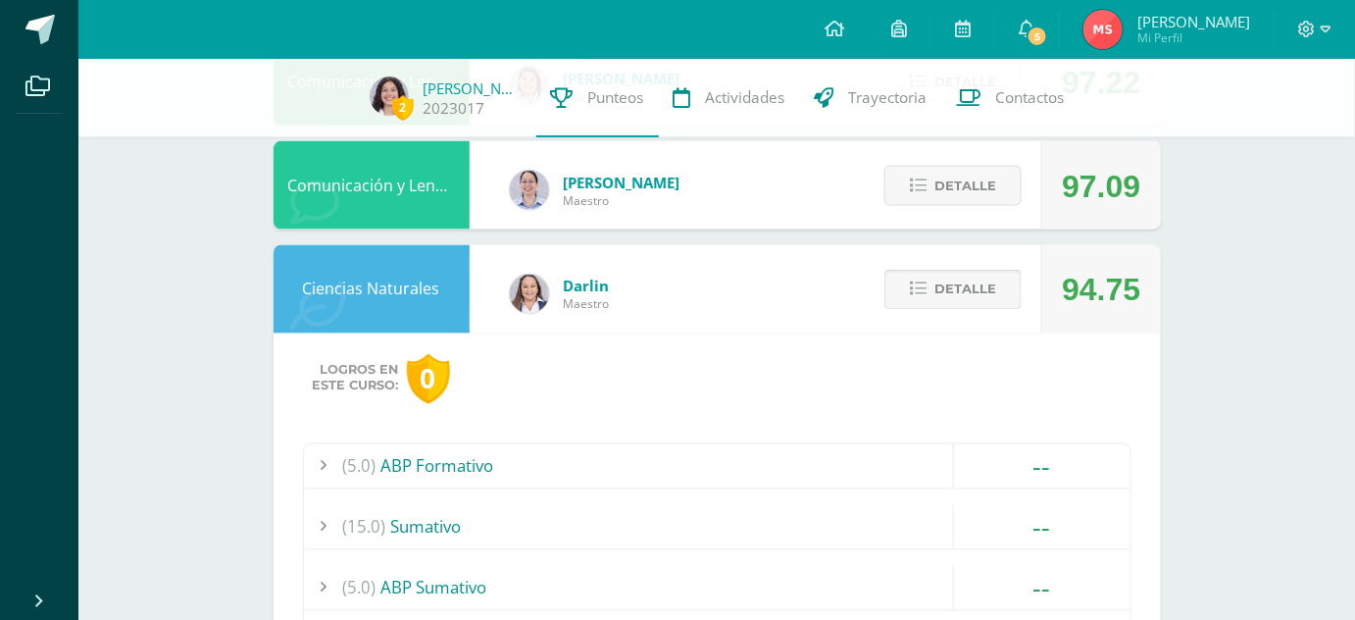
scroll to position [946, 0]
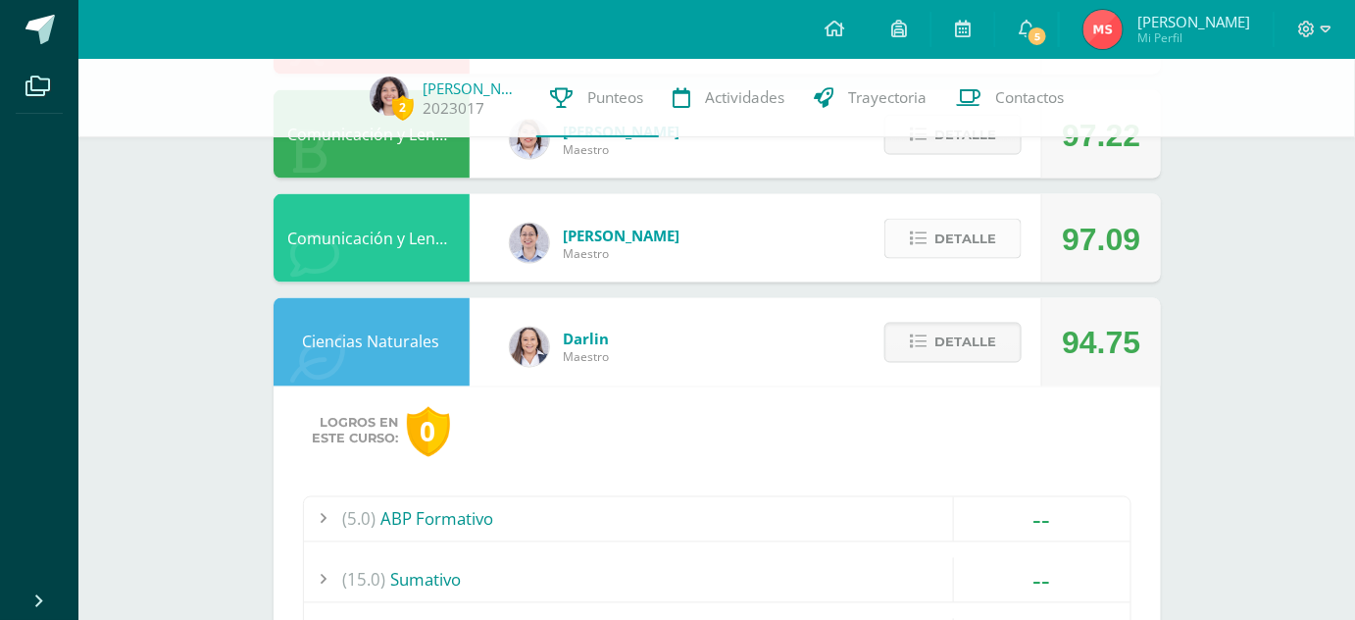
click at [955, 231] on span "Detalle" at bounding box center [965, 239] width 62 height 36
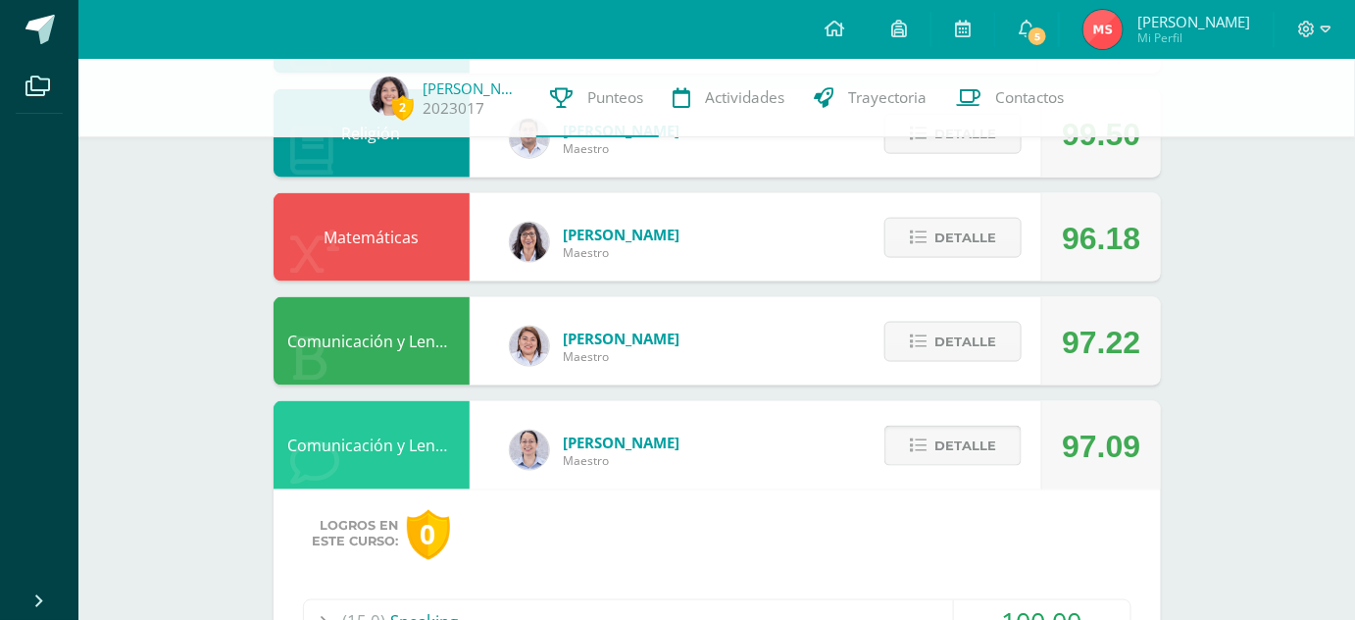
scroll to position [732, 0]
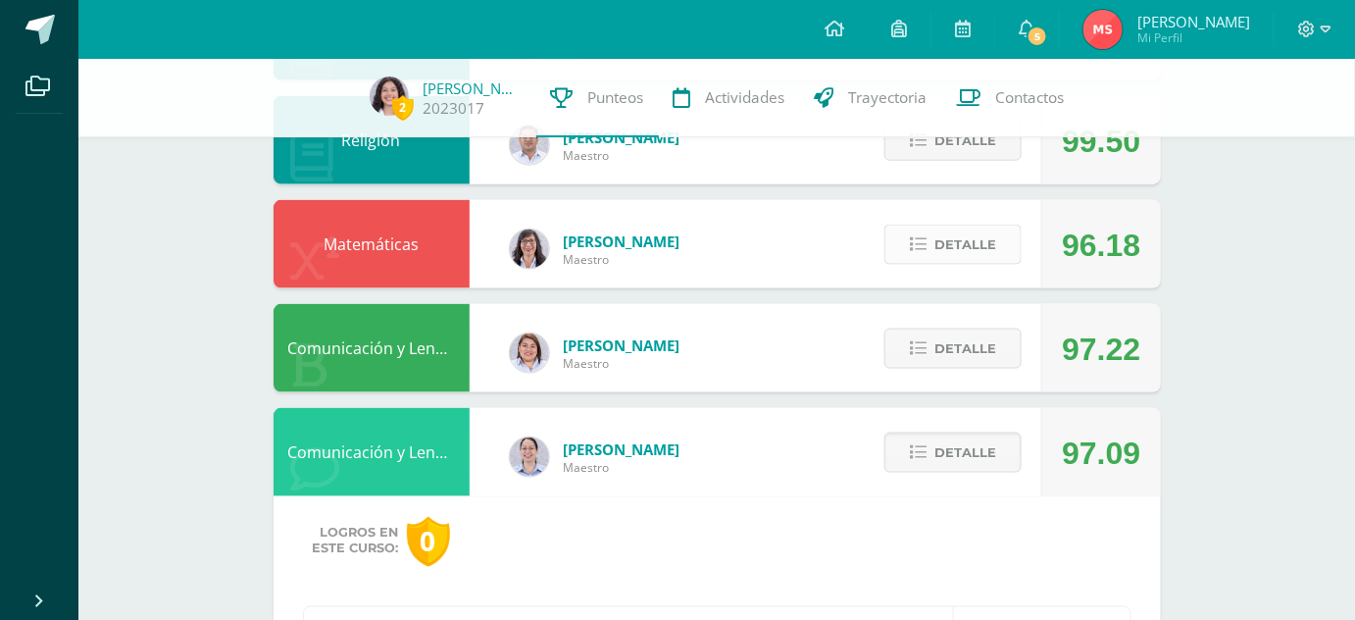
click at [975, 243] on span "Detalle" at bounding box center [965, 244] width 62 height 36
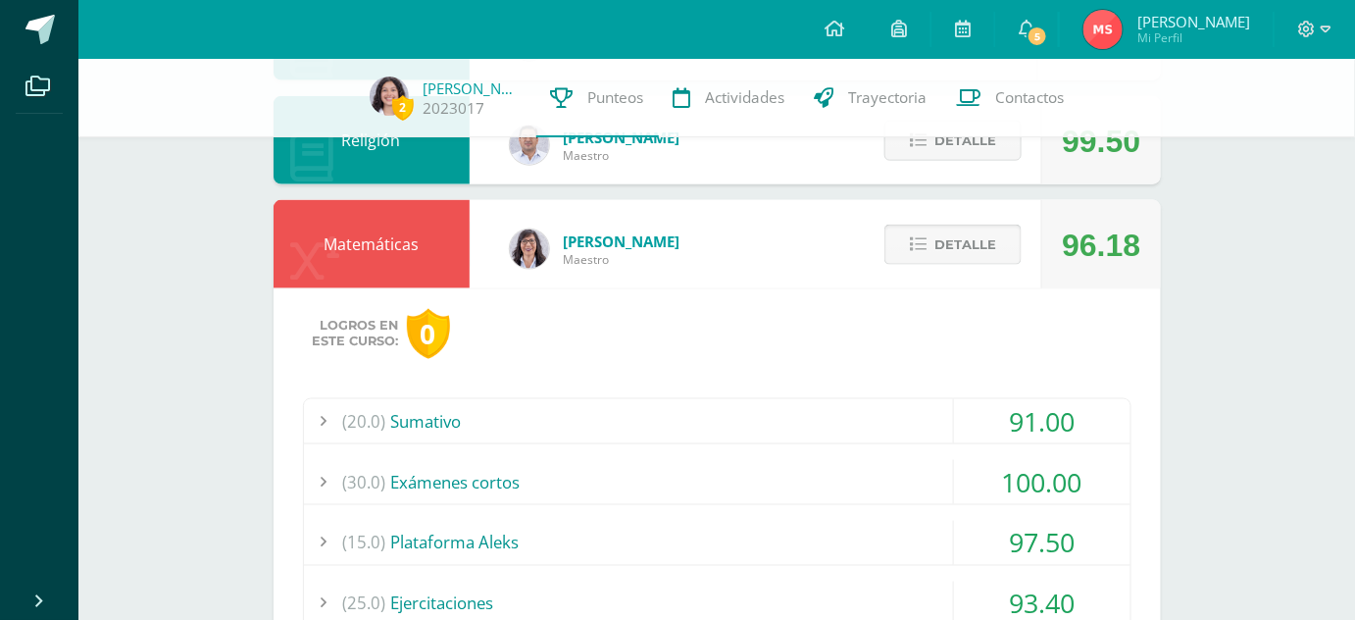
click at [932, 242] on button "Detalle" at bounding box center [952, 245] width 137 height 40
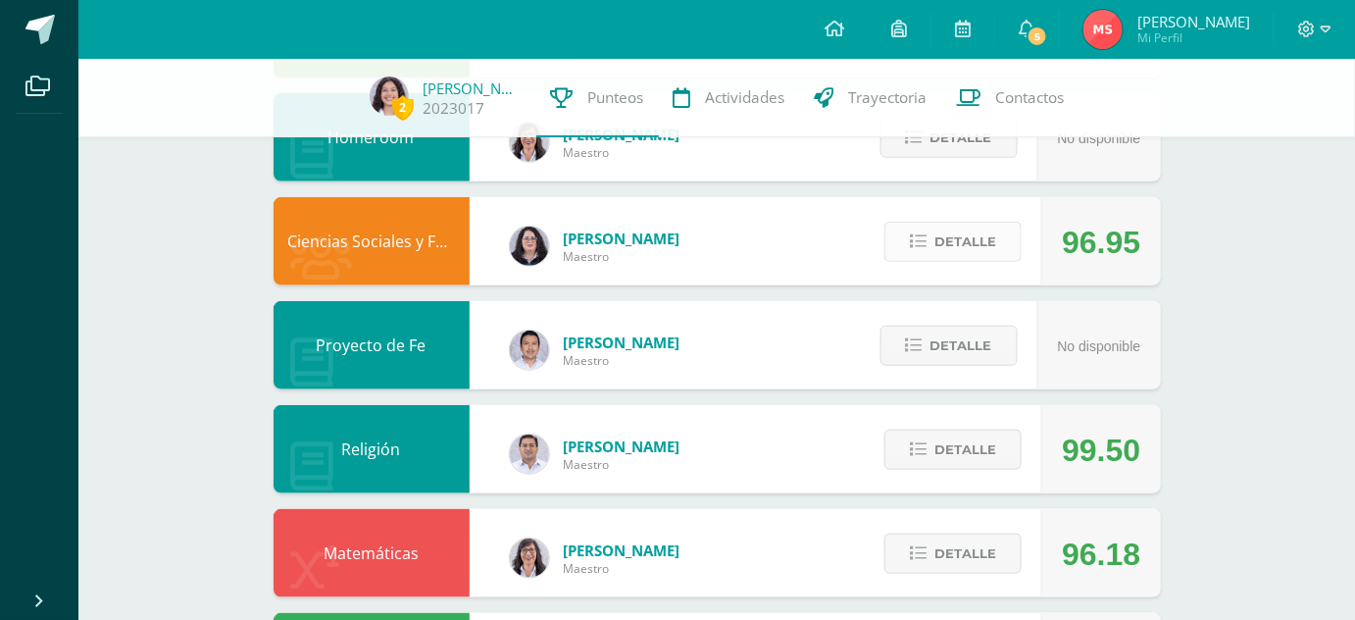
click at [932, 242] on button "Detalle" at bounding box center [952, 242] width 137 height 40
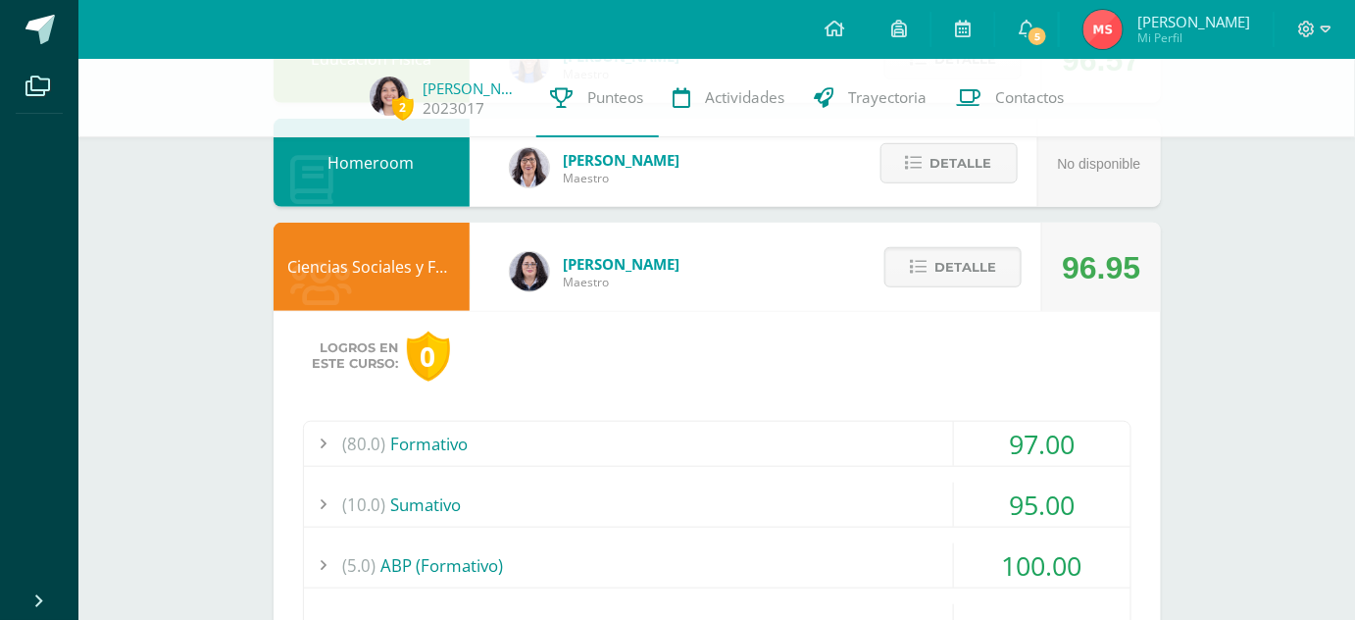
scroll to position [399, 0]
click at [950, 284] on button "Detalle" at bounding box center [952, 266] width 137 height 40
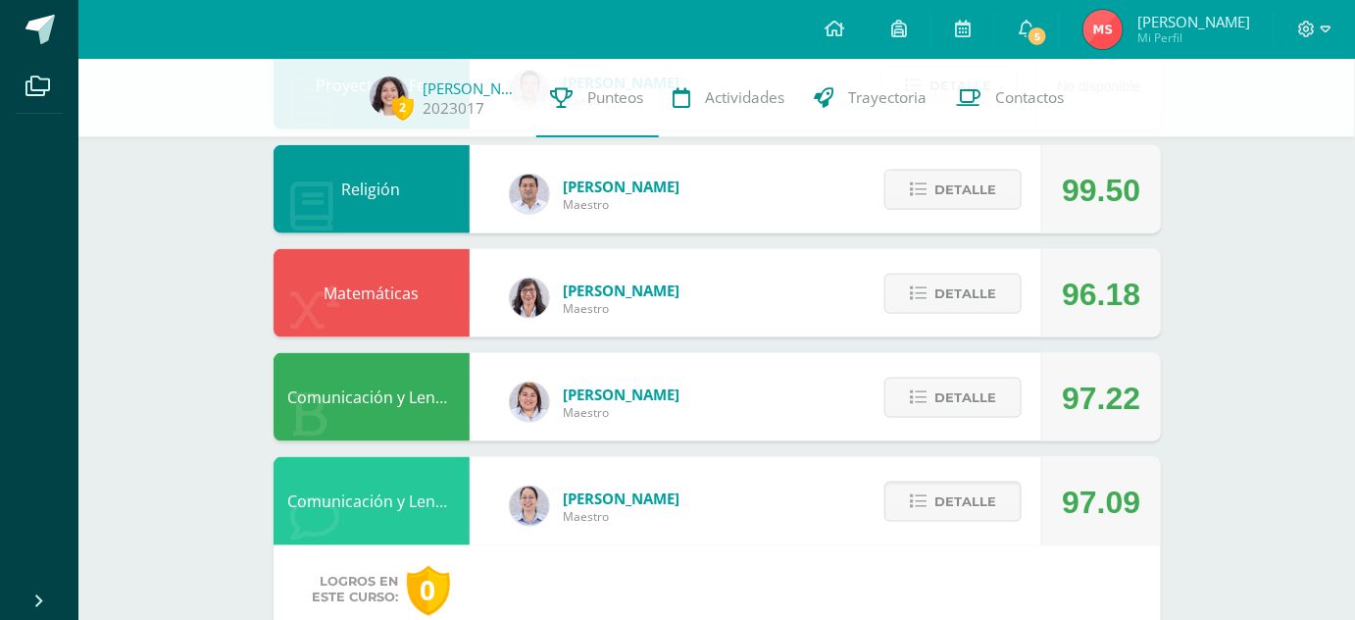
scroll to position [686, 0]
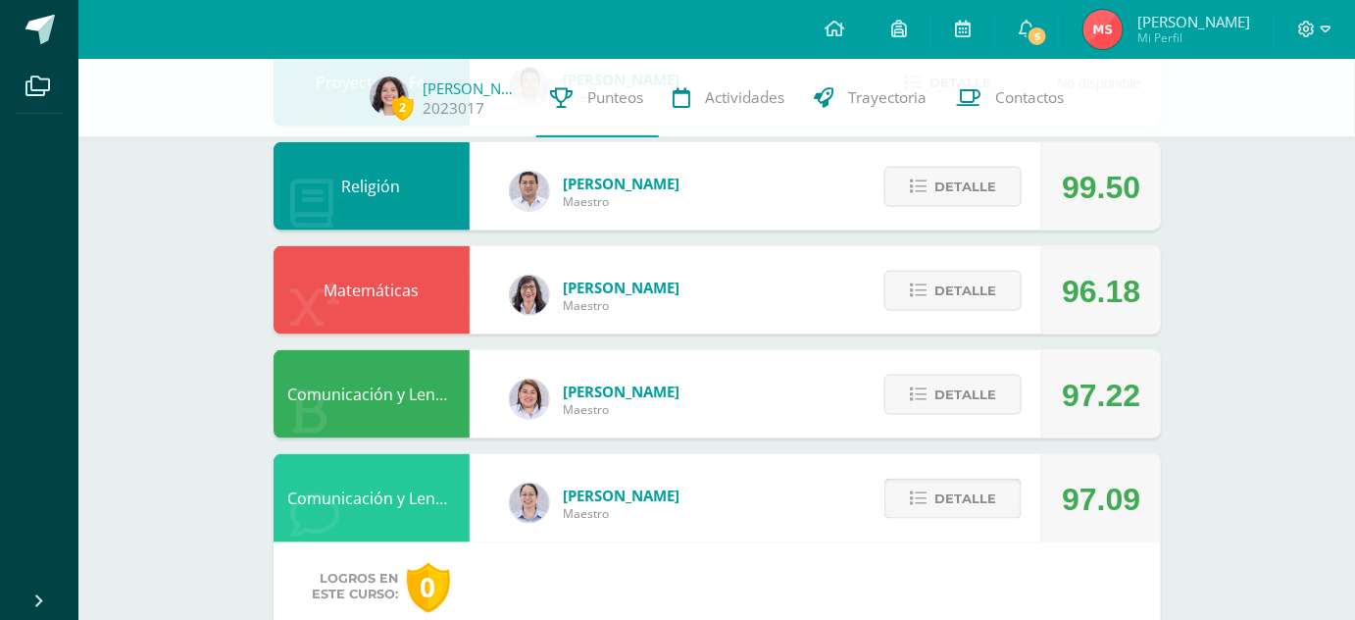
click at [918, 503] on icon at bounding box center [918, 498] width 17 height 17
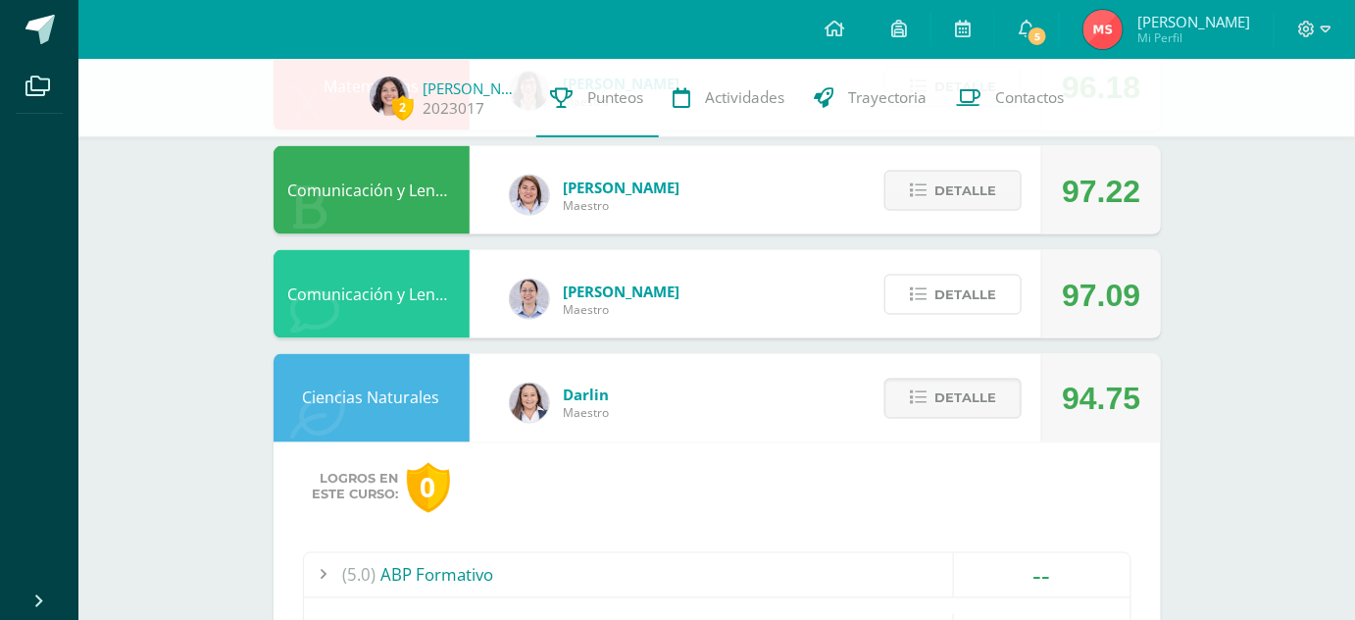
scroll to position [879, 0]
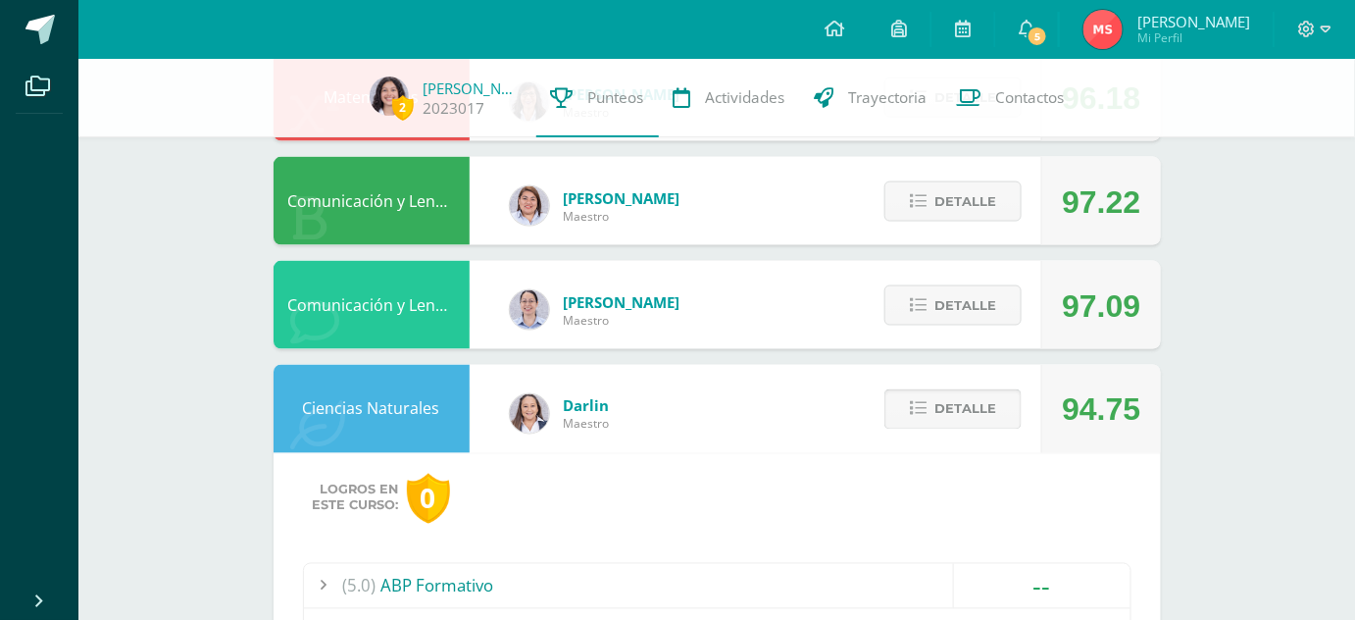
click at [952, 389] on button "Detalle" at bounding box center [952, 409] width 137 height 40
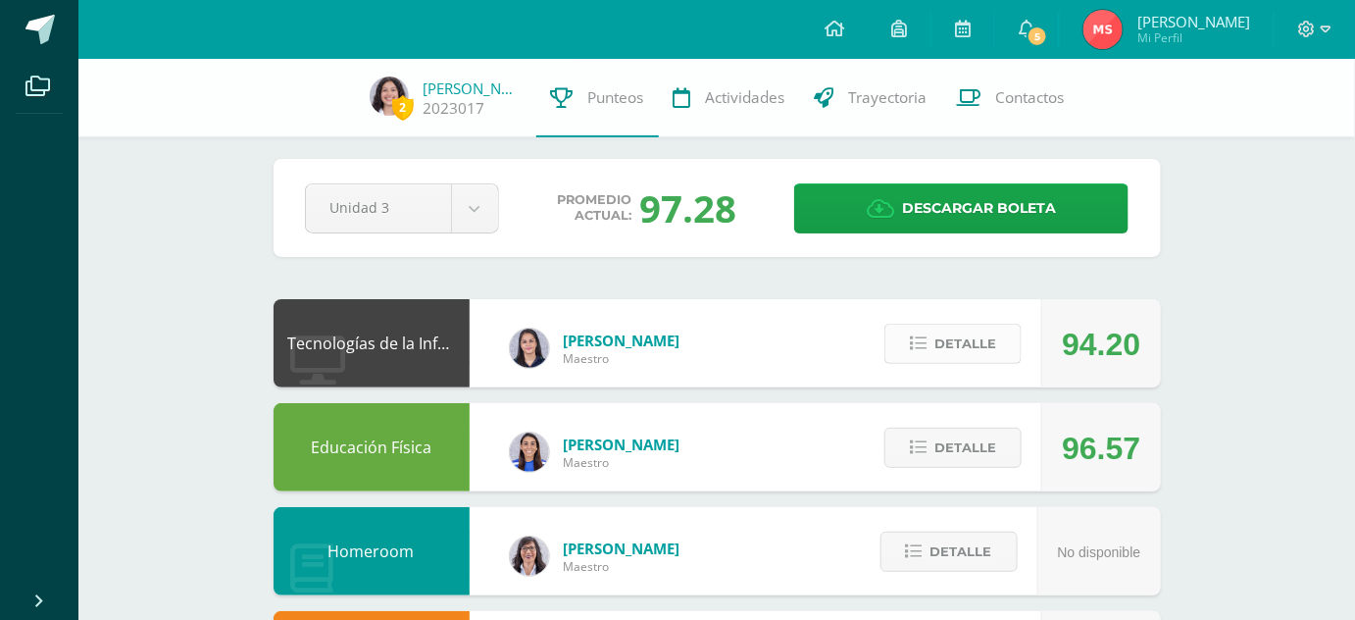
scroll to position [0, 0]
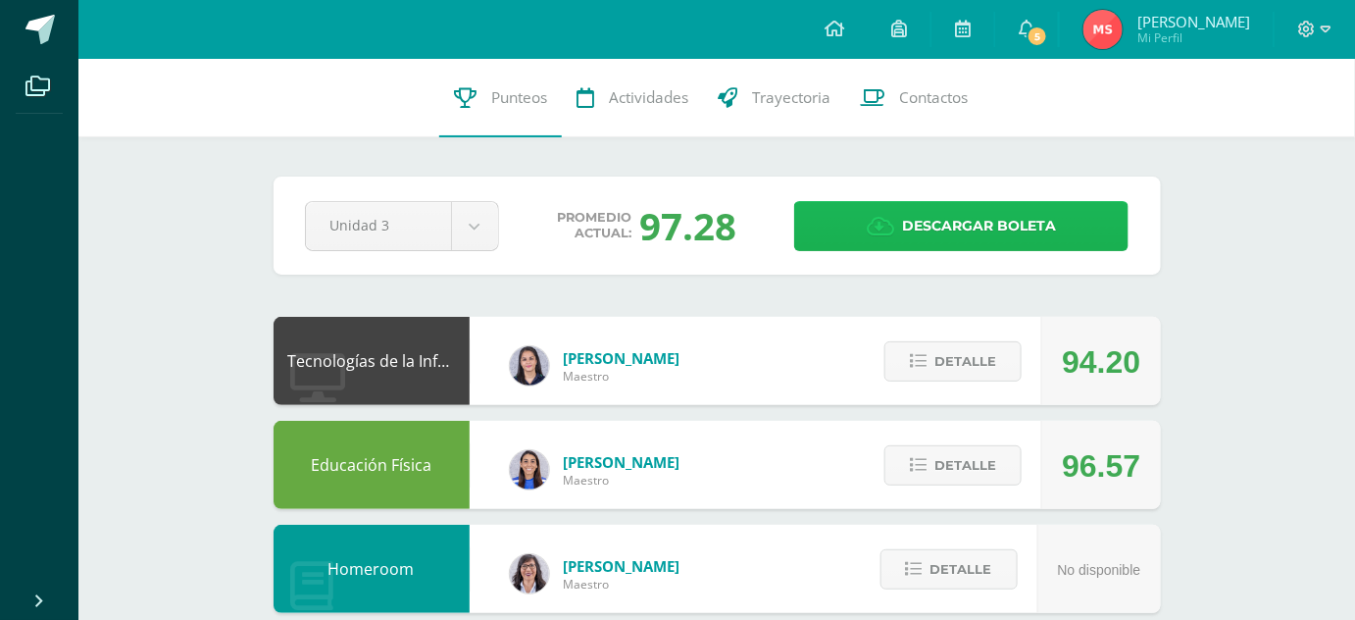
click at [850, 218] on link "Descargar boleta" at bounding box center [961, 226] width 334 height 50
